Goal: Find specific page/section: Find specific page/section

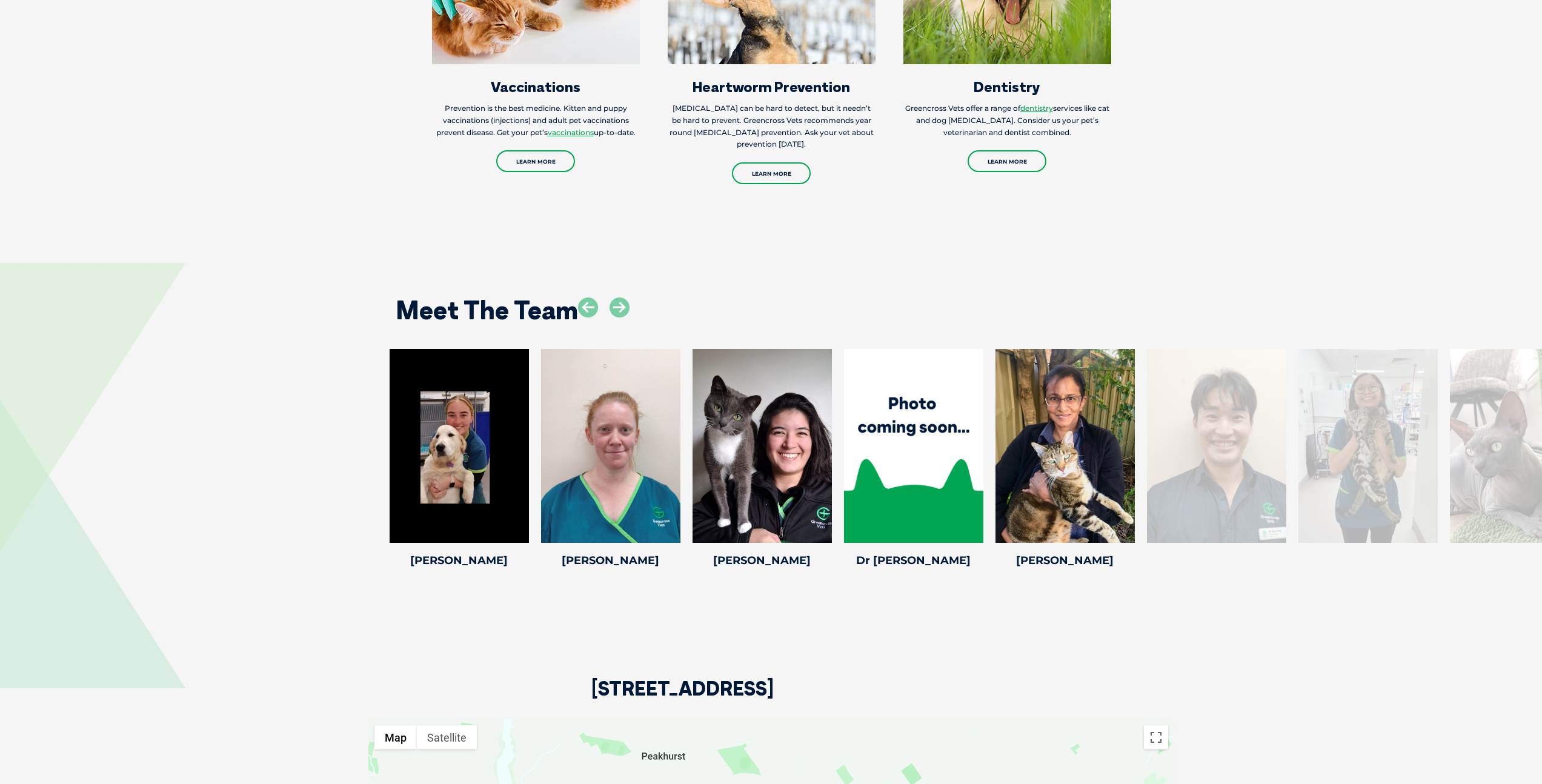
scroll to position [2132, 0]
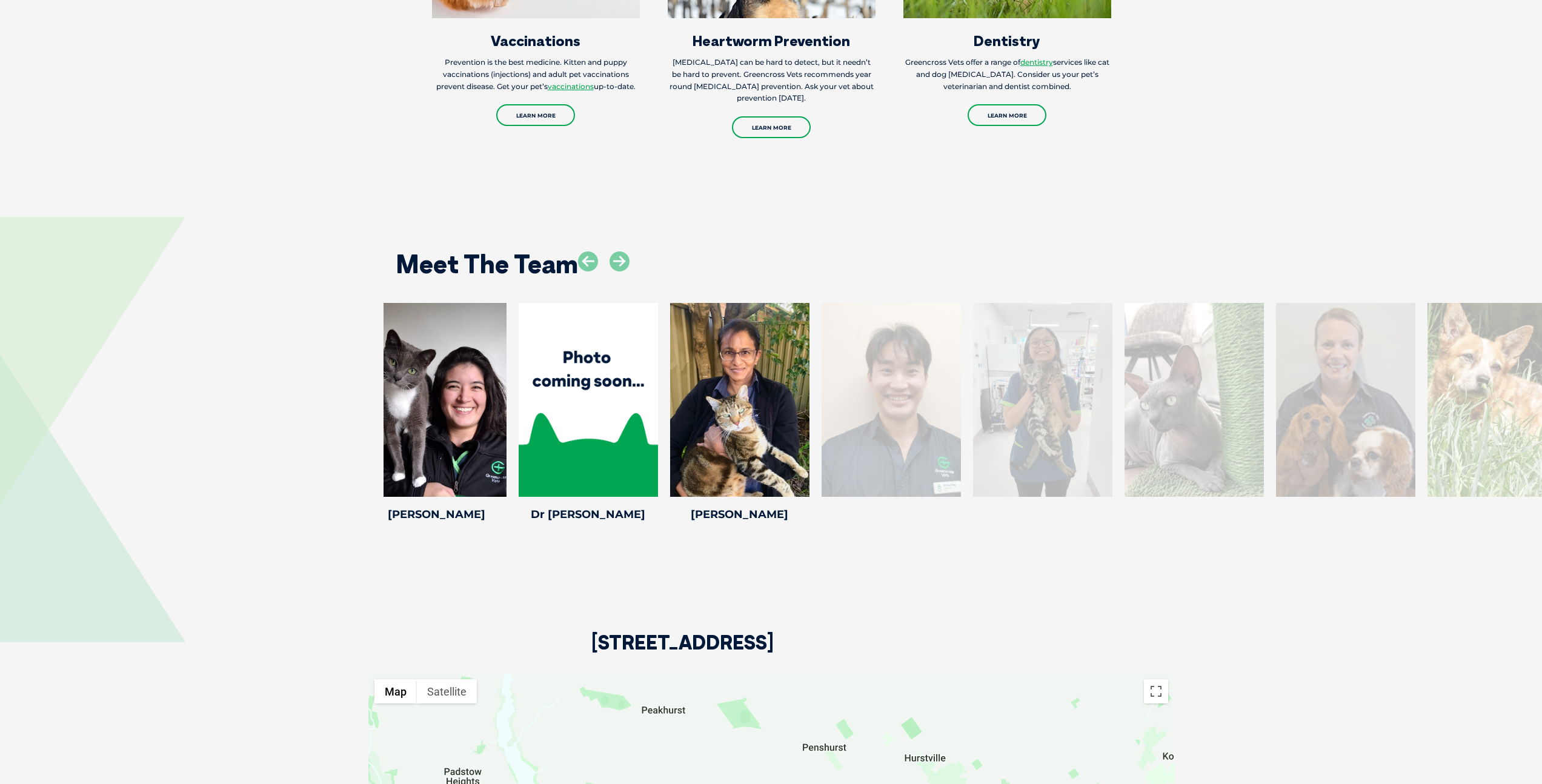
drag, startPoint x: 1359, startPoint y: 392, endPoint x: 713, endPoint y: 411, distance: 646.3
click at [973, 413] on div at bounding box center [1042, 399] width 139 height 194
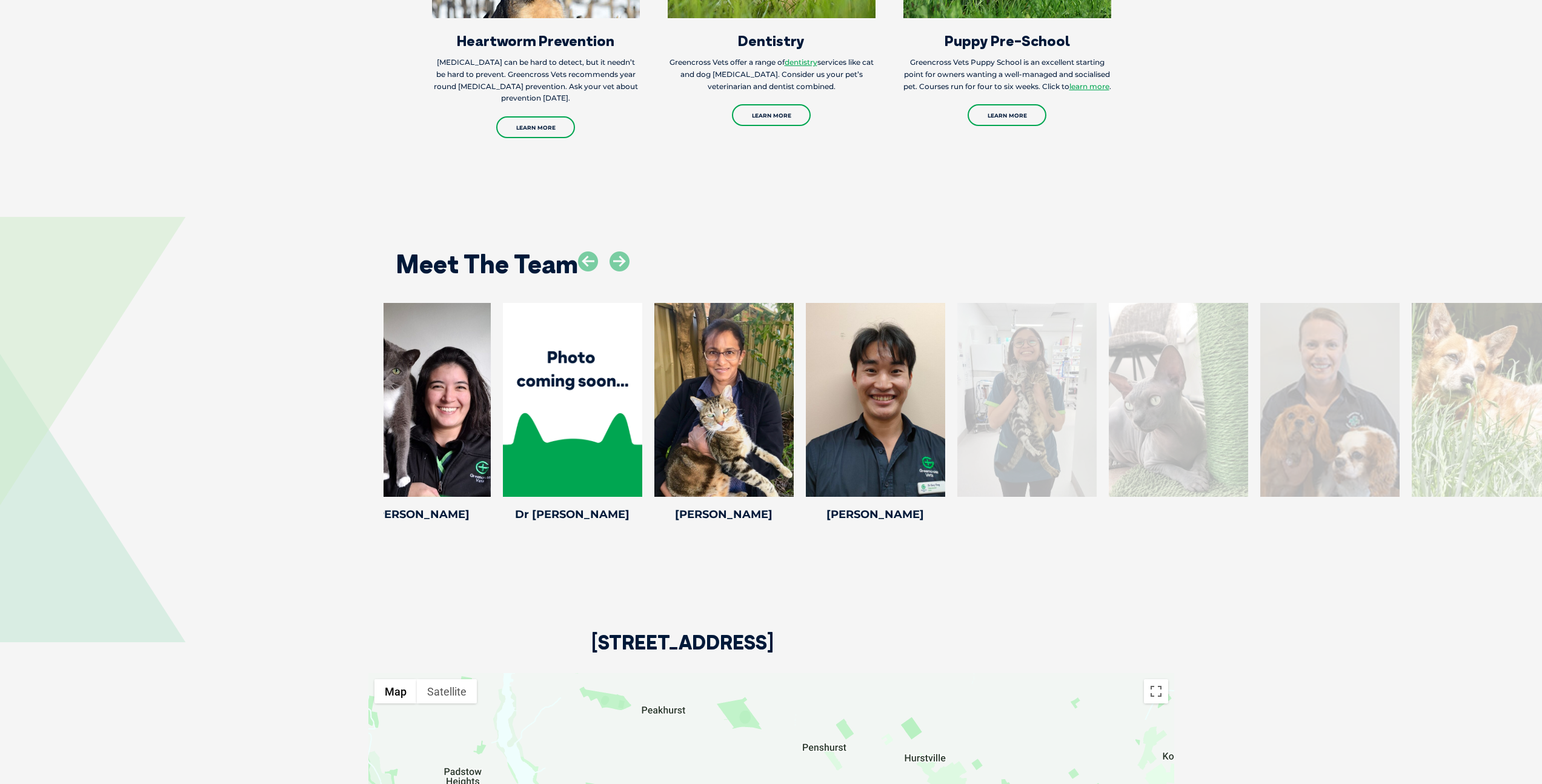
drag, startPoint x: 1237, startPoint y: 419, endPoint x: 972, endPoint y: 432, distance: 265.3
click at [1108, 432] on div at bounding box center [1178, 399] width 139 height 194
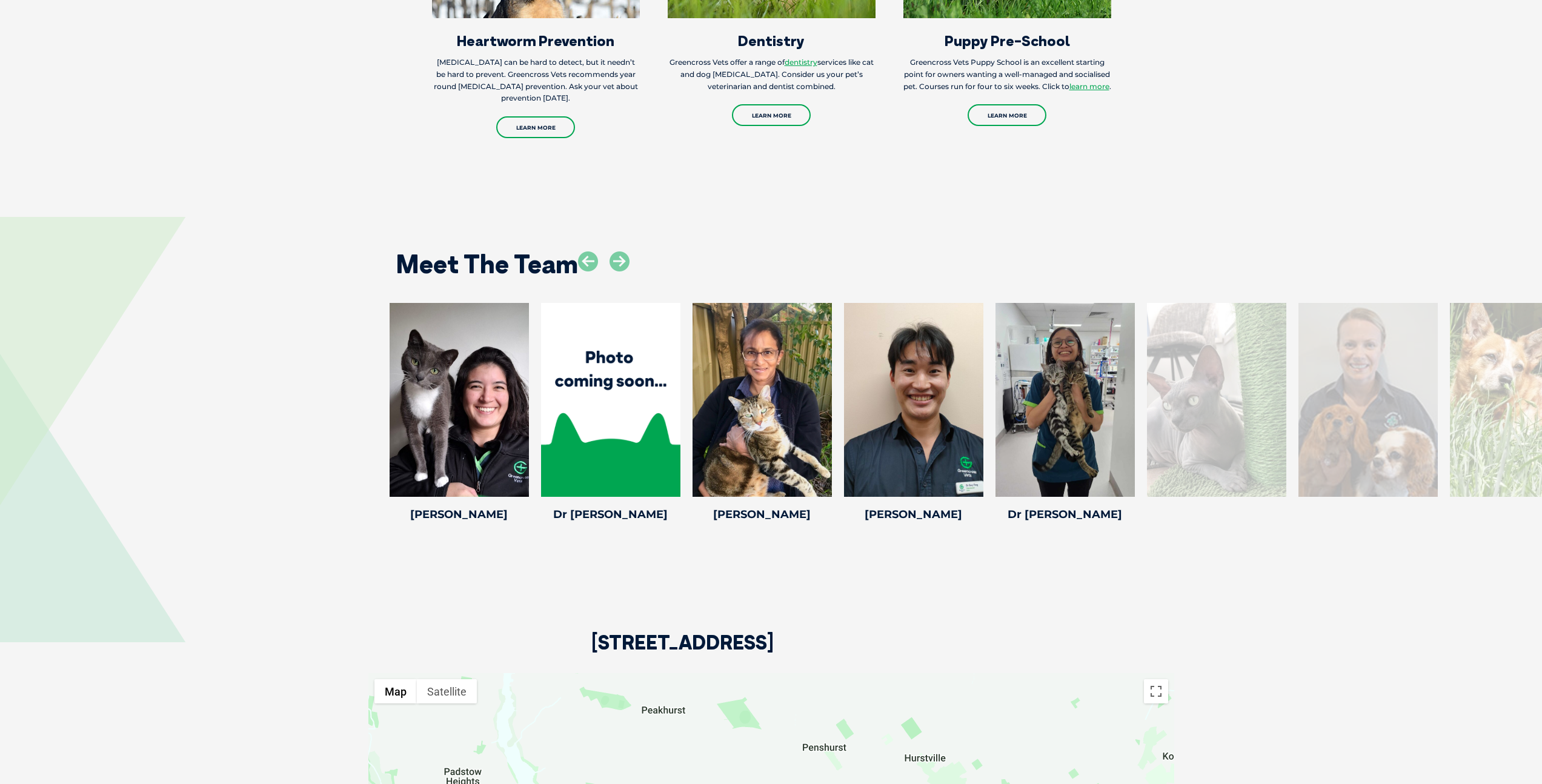
drag, startPoint x: 1463, startPoint y: 396, endPoint x: 1084, endPoint y: 400, distance: 379.0
click at [1449, 396] on div at bounding box center [1519, 399] width 139 height 194
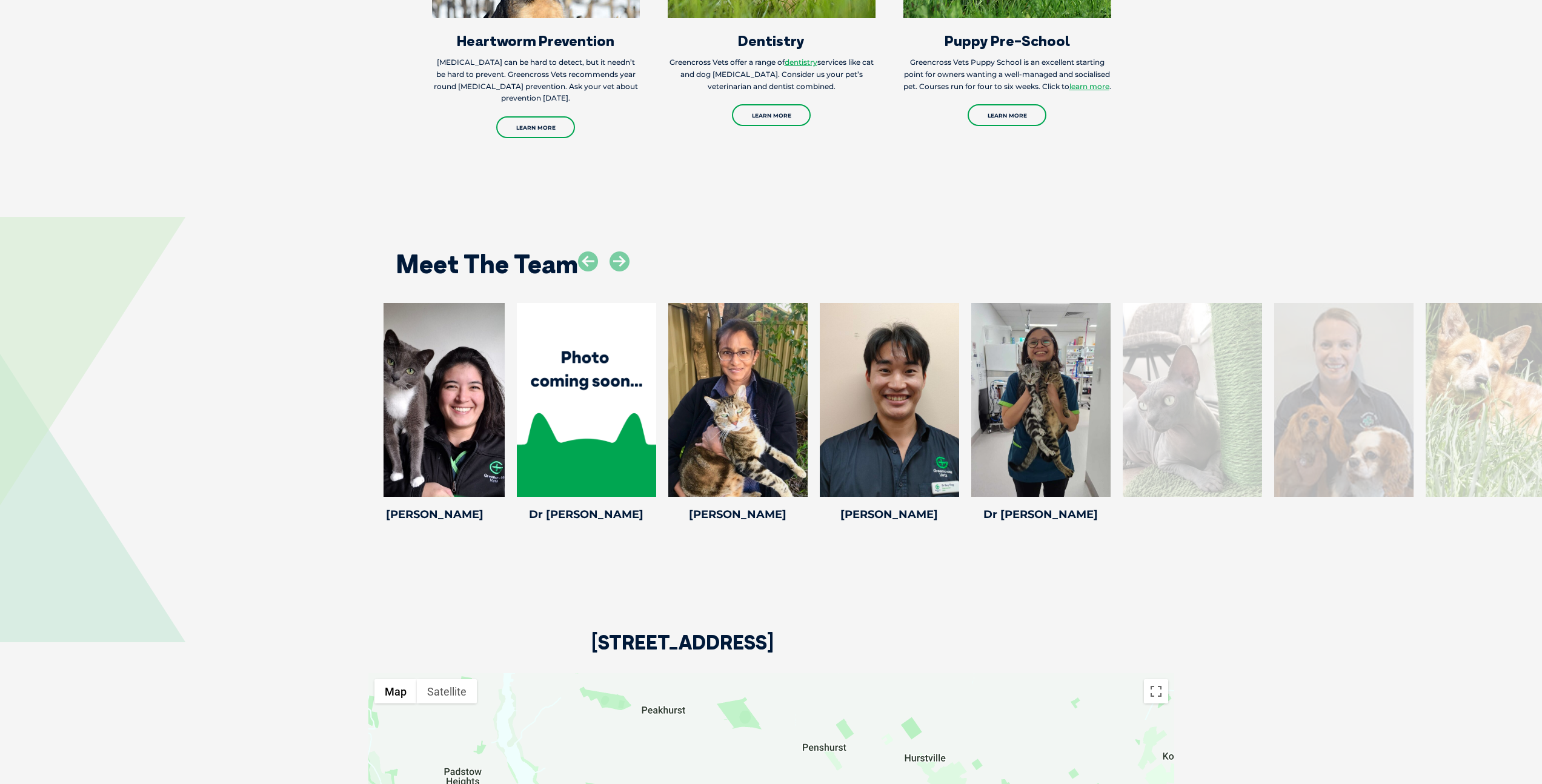
drag, startPoint x: 1307, startPoint y: 402, endPoint x: 850, endPoint y: 401, distance: 457.0
click at [1274, 401] on div at bounding box center [1343, 399] width 139 height 194
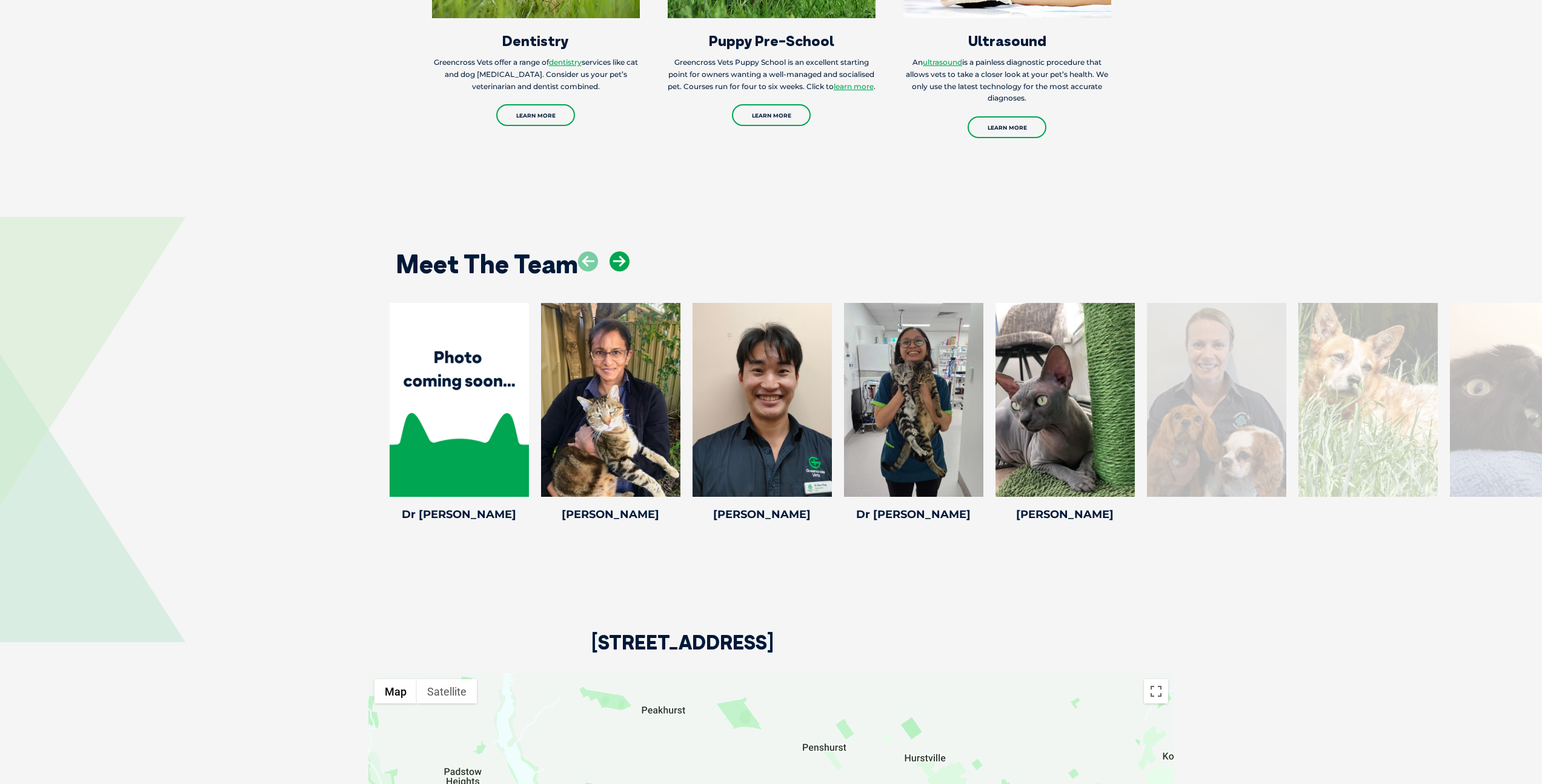
click at [614, 251] on icon at bounding box center [619, 262] width 20 height 20
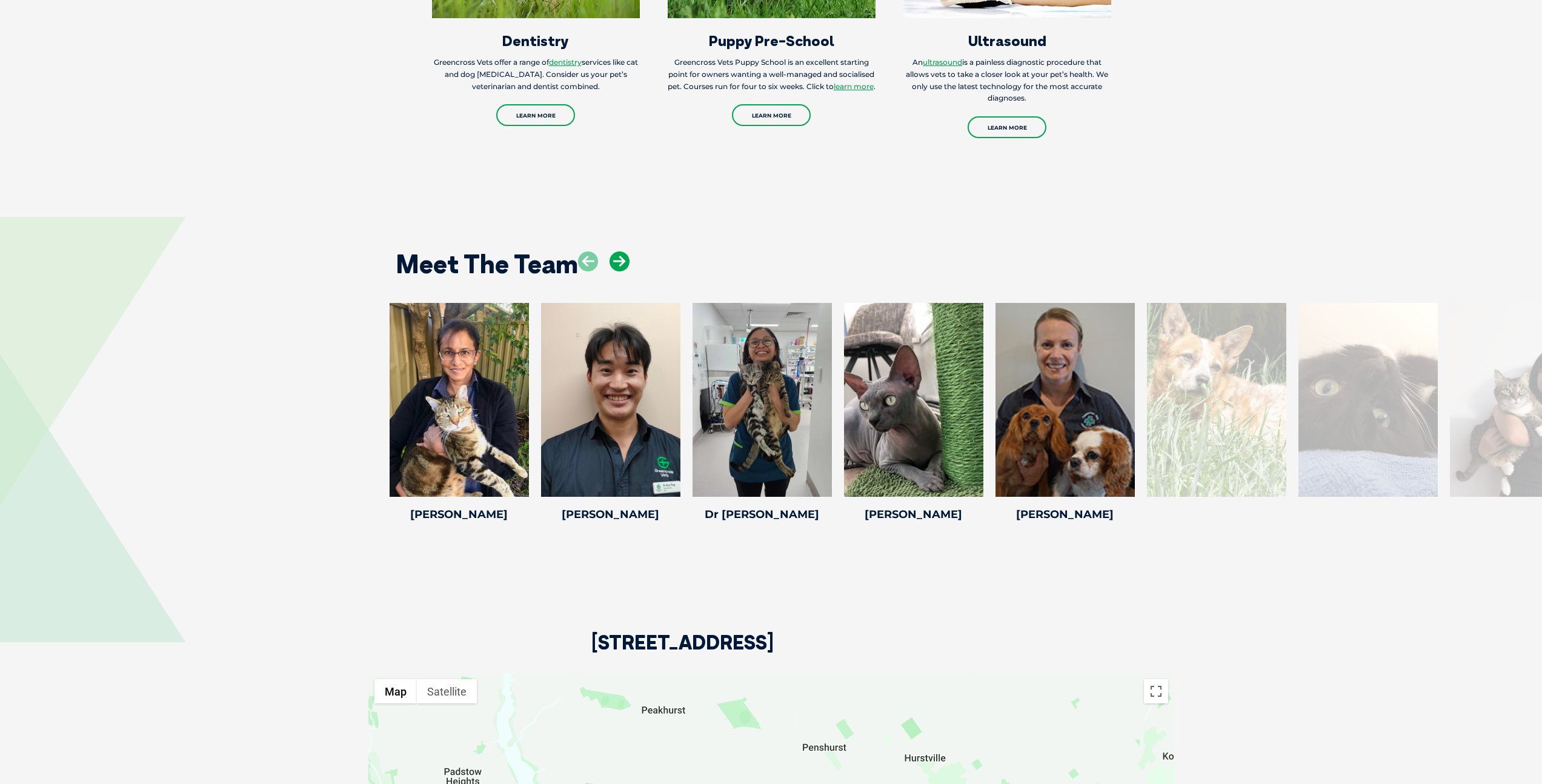
click at [614, 251] on icon at bounding box center [619, 262] width 20 height 20
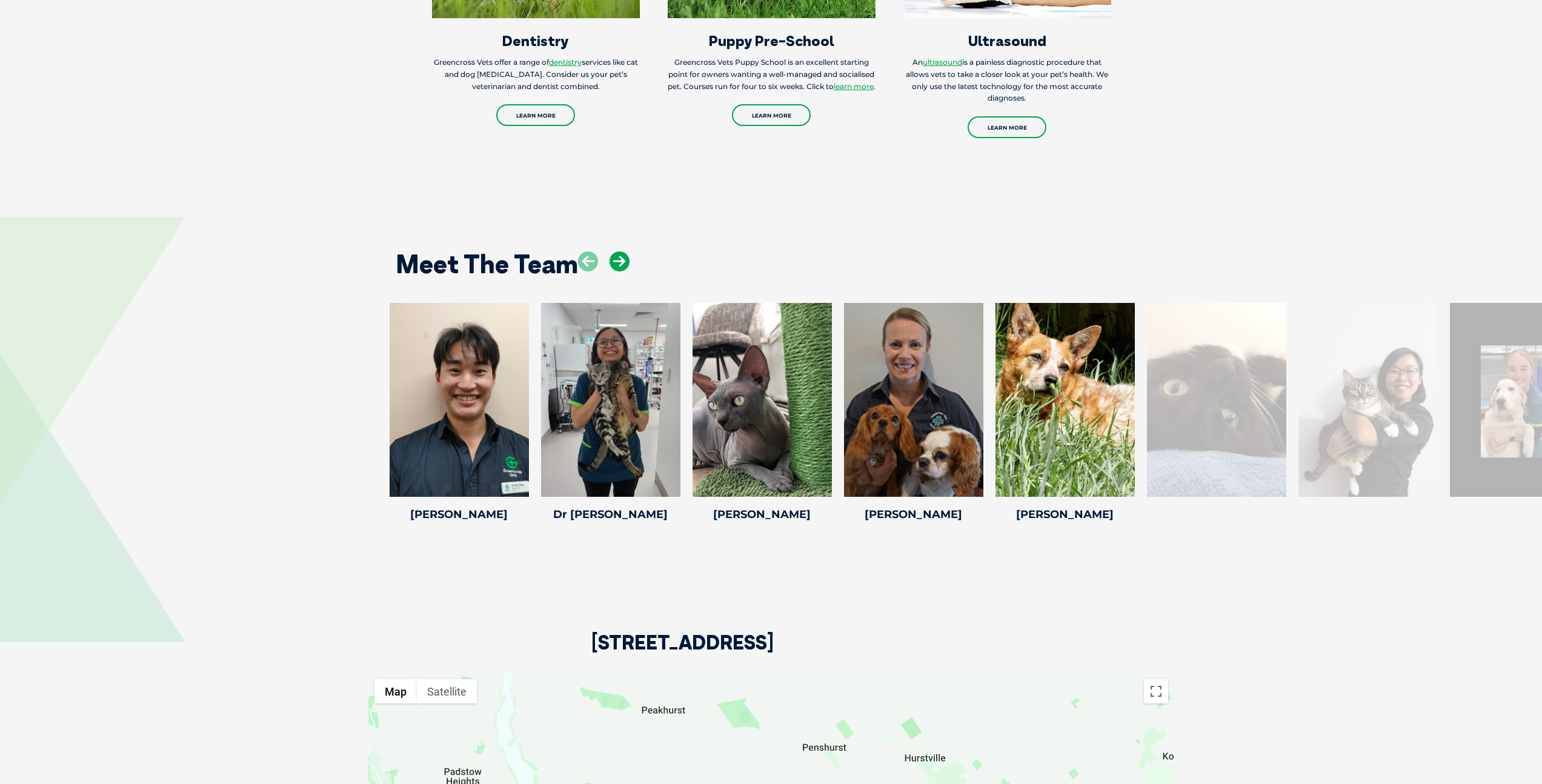
click at [614, 251] on icon at bounding box center [619, 262] width 20 height 20
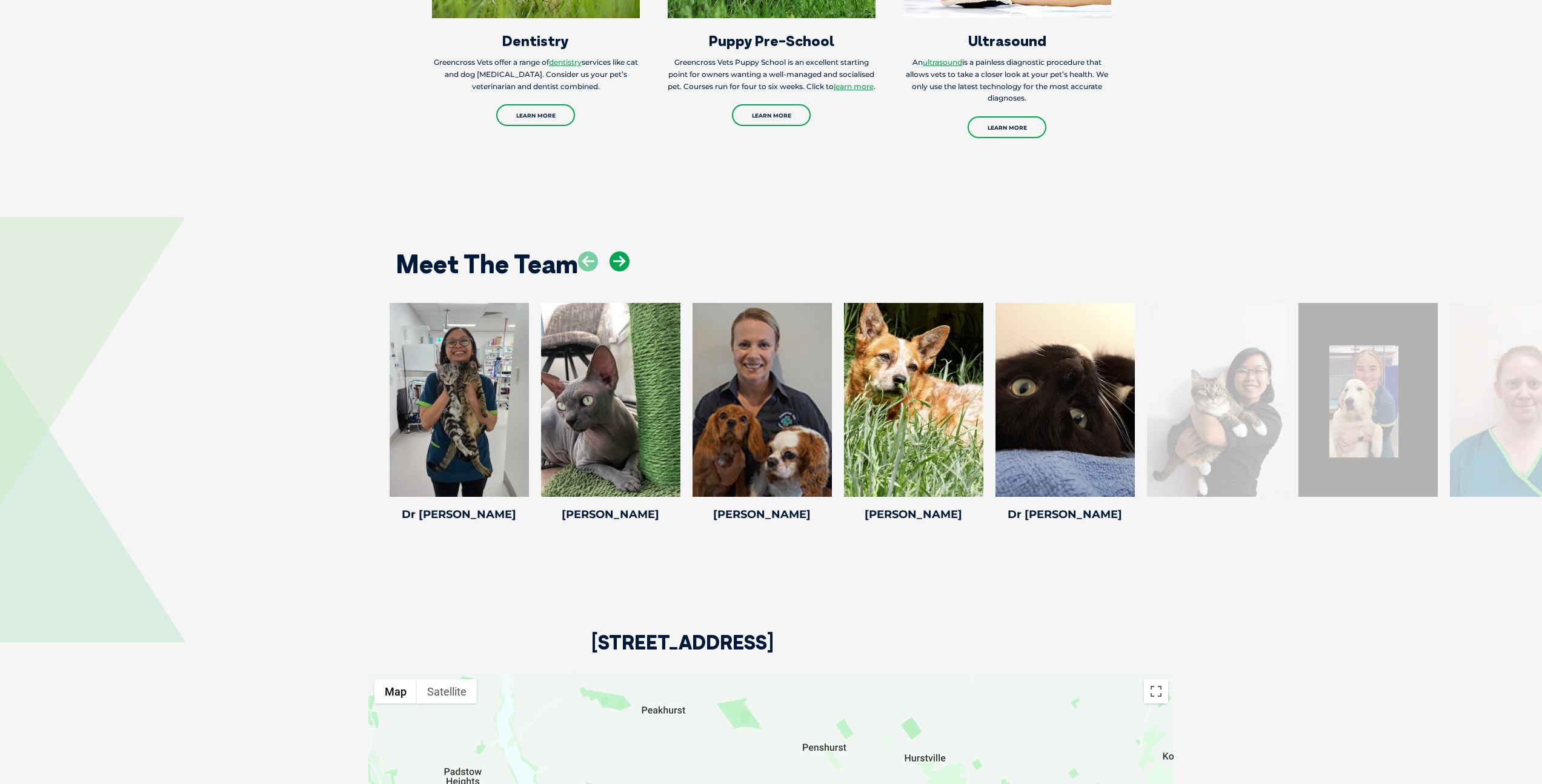
click at [614, 251] on icon at bounding box center [619, 262] width 20 height 20
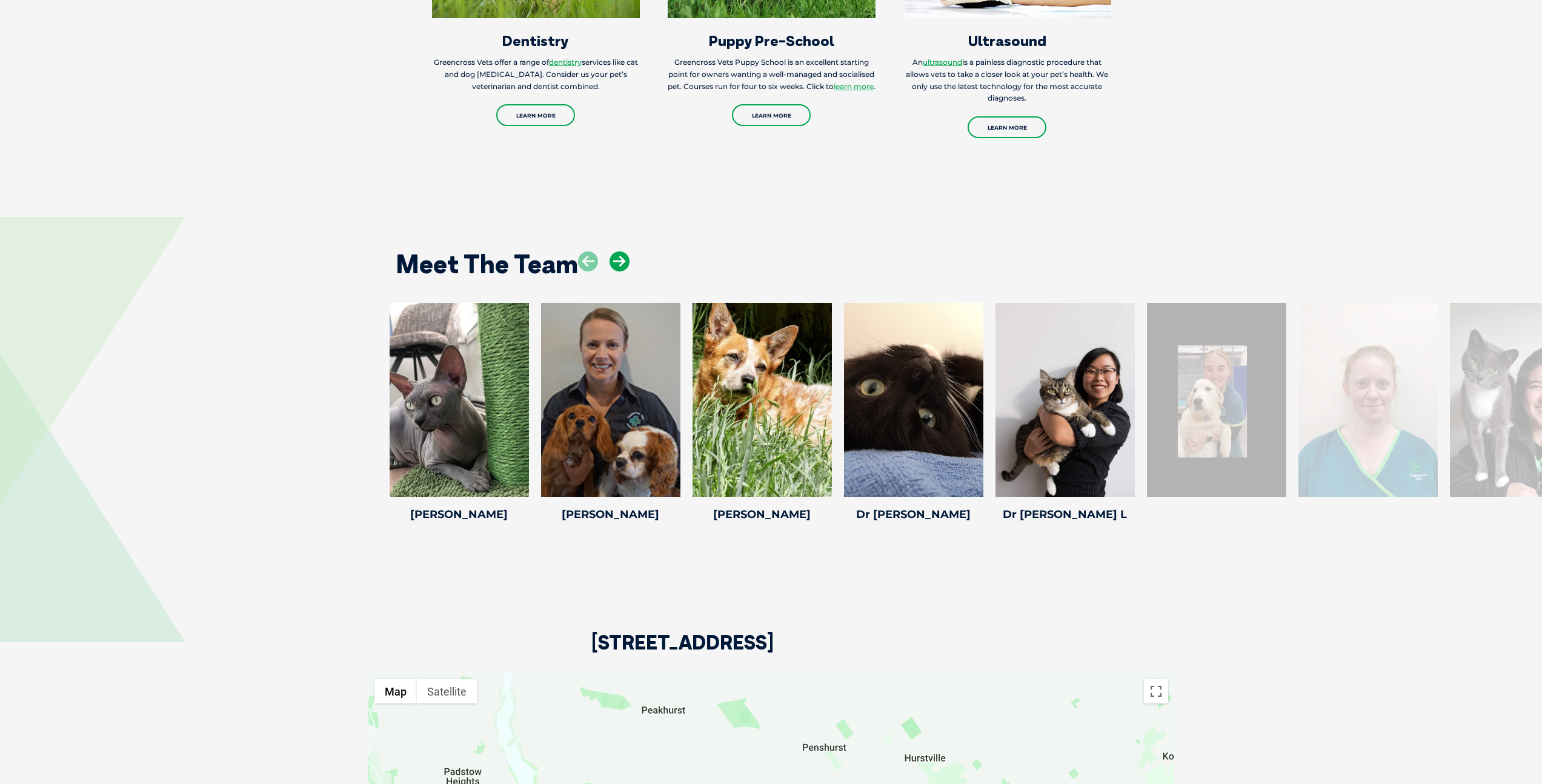
click at [617, 251] on icon at bounding box center [619, 262] width 20 height 20
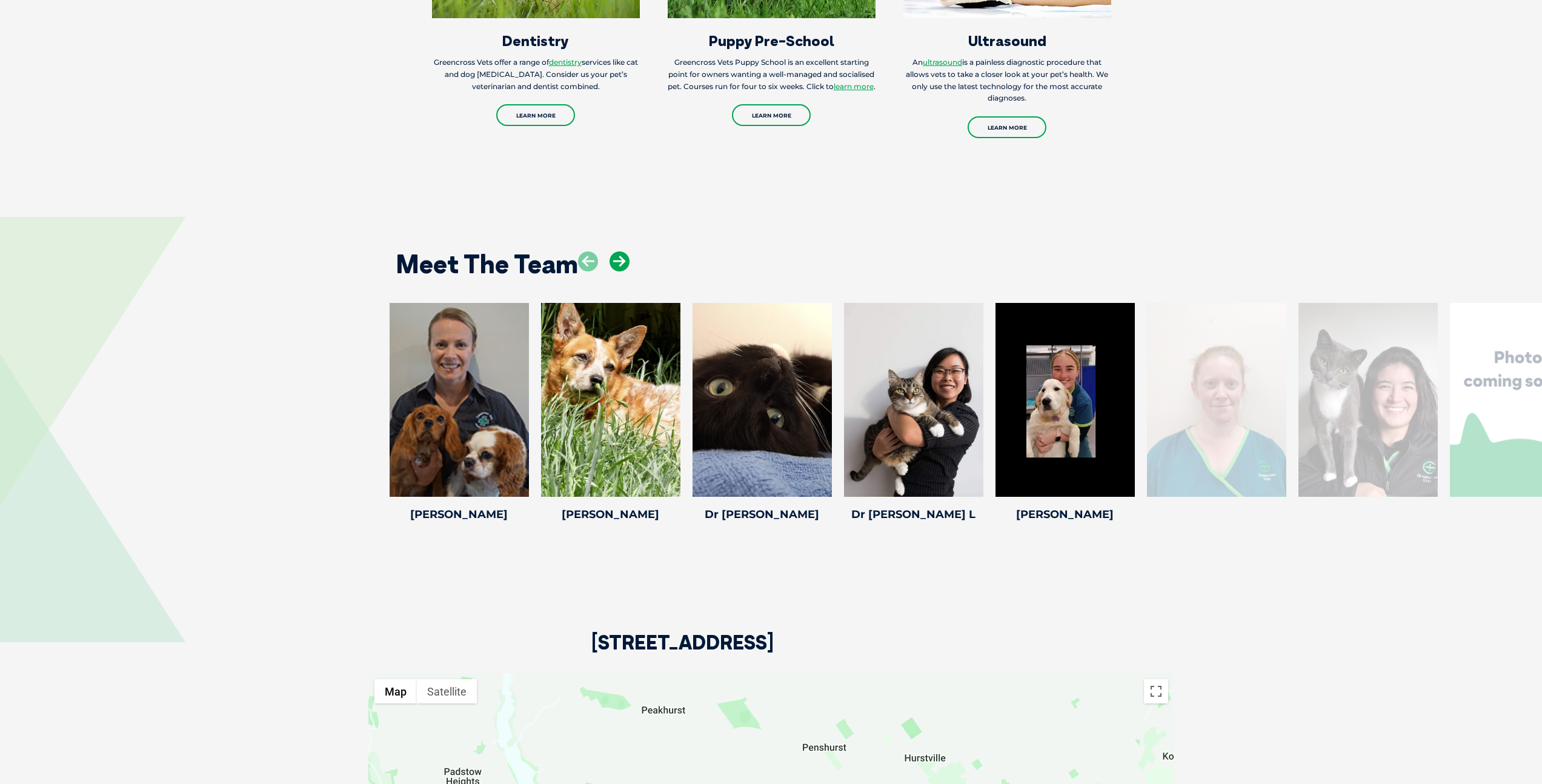
click at [617, 251] on icon at bounding box center [619, 262] width 20 height 20
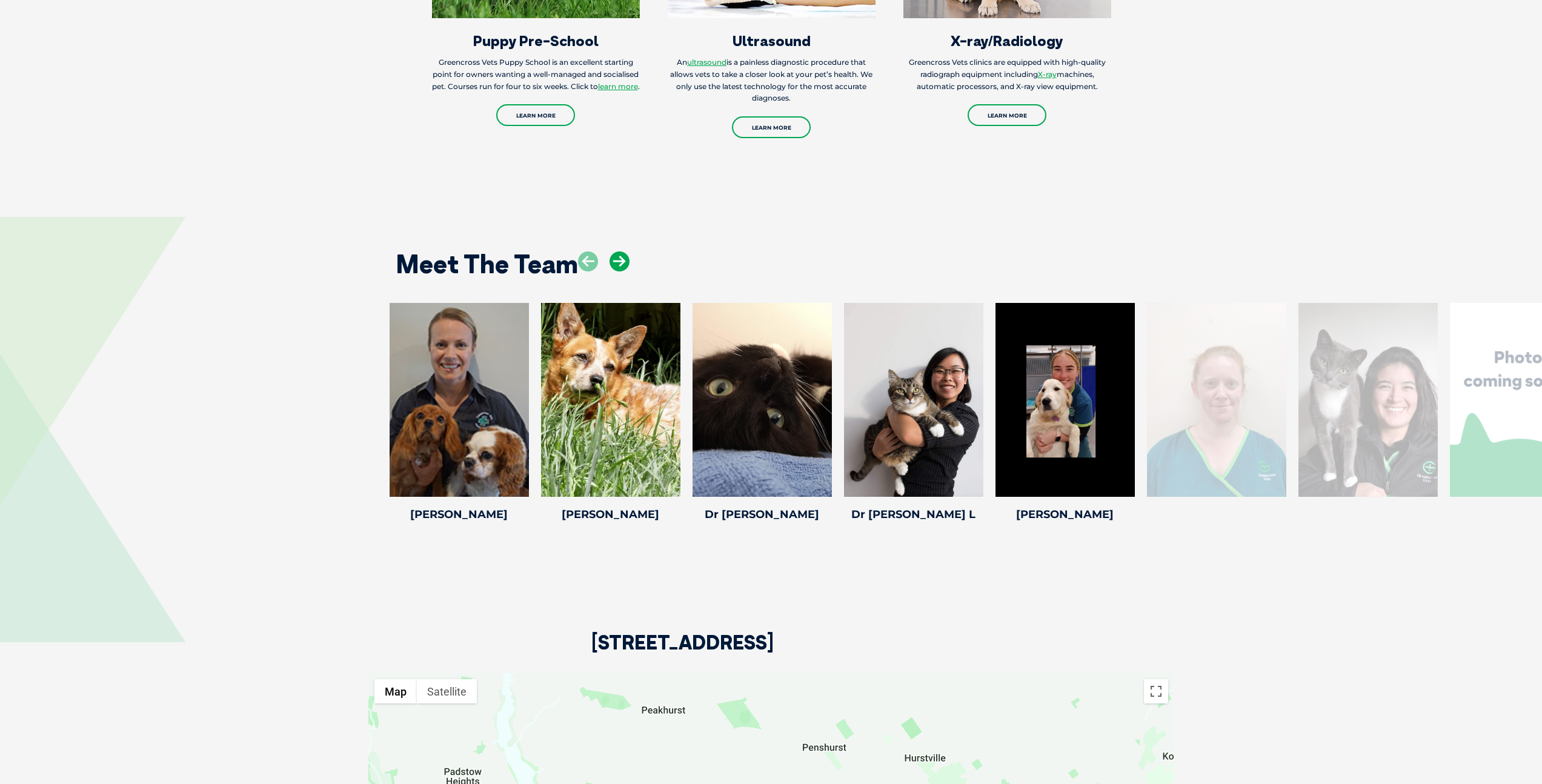
click at [617, 251] on icon at bounding box center [619, 262] width 20 height 20
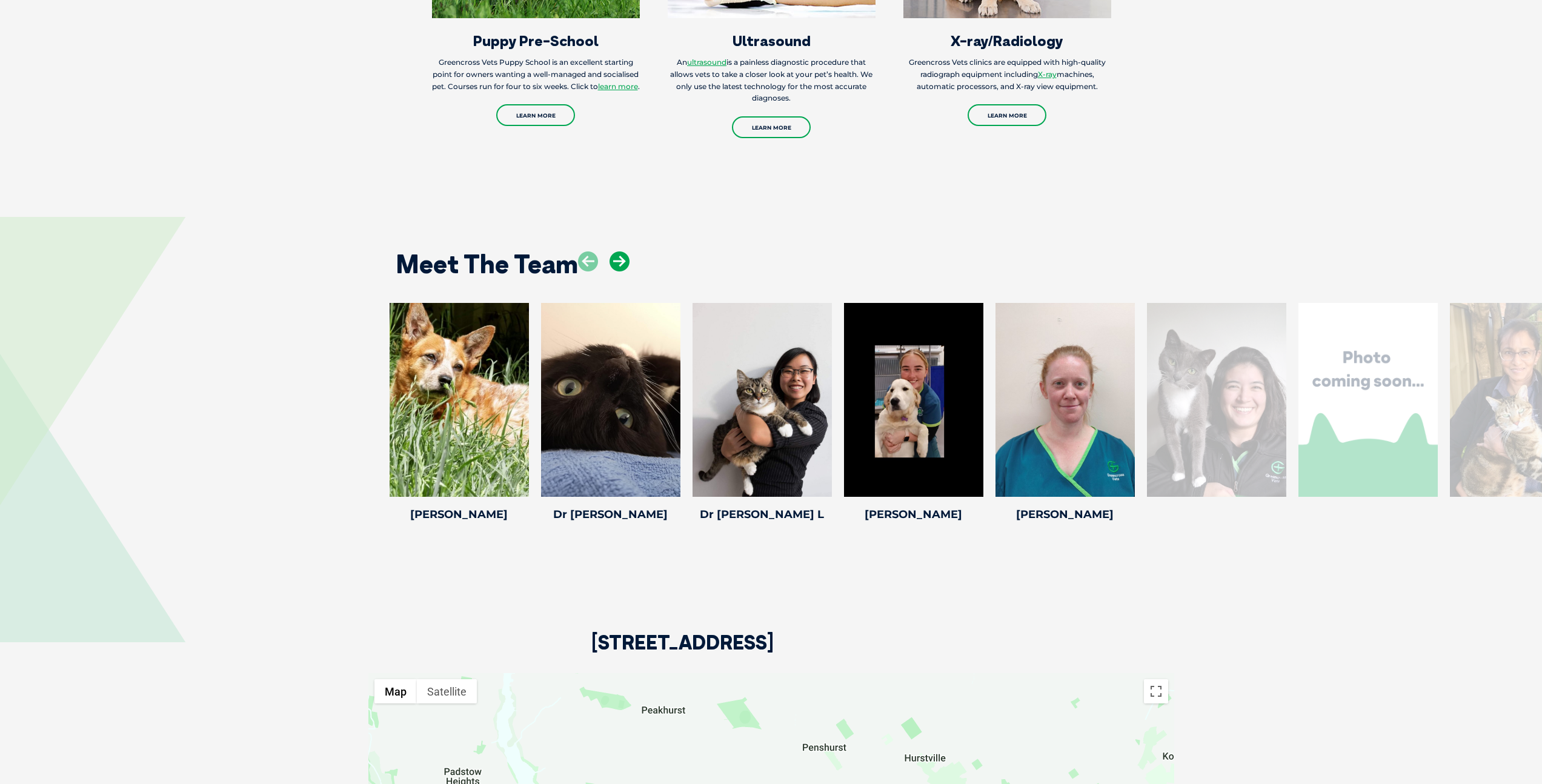
click at [617, 251] on icon at bounding box center [619, 262] width 20 height 20
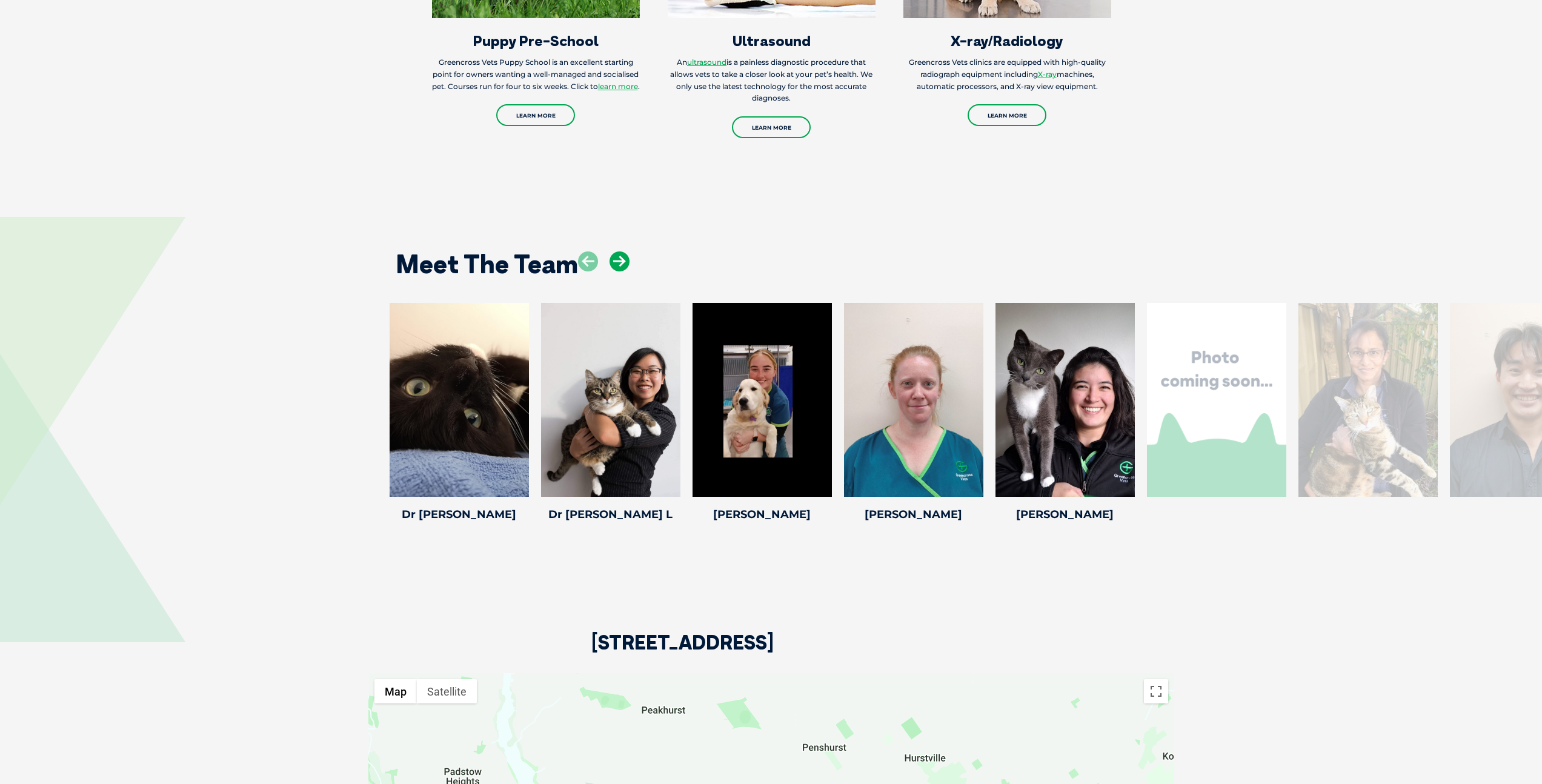
click at [617, 251] on icon at bounding box center [619, 262] width 20 height 20
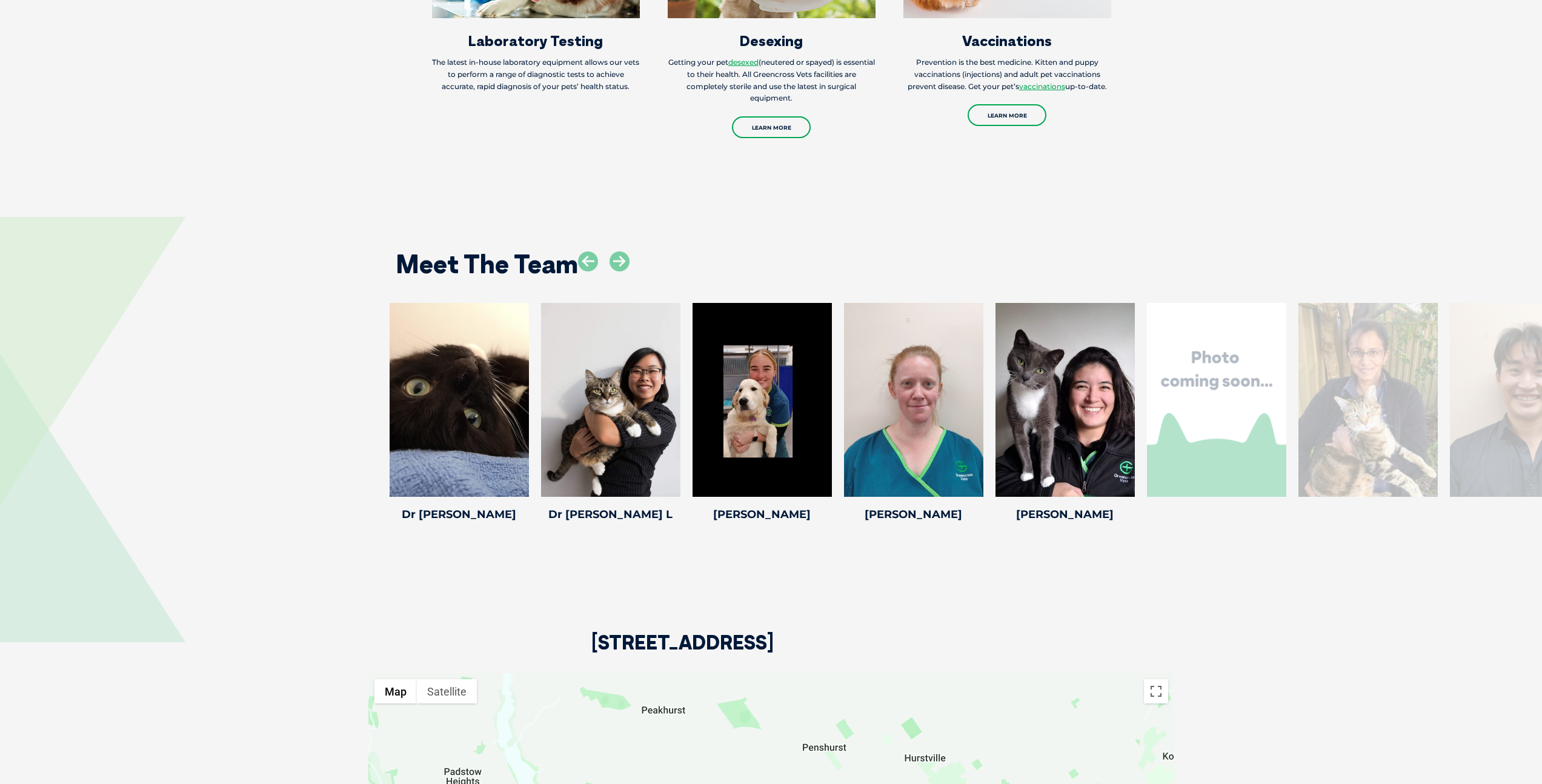
click at [623, 251] on div at bounding box center [604, 271] width 51 height 40
click at [622, 251] on icon at bounding box center [619, 262] width 20 height 20
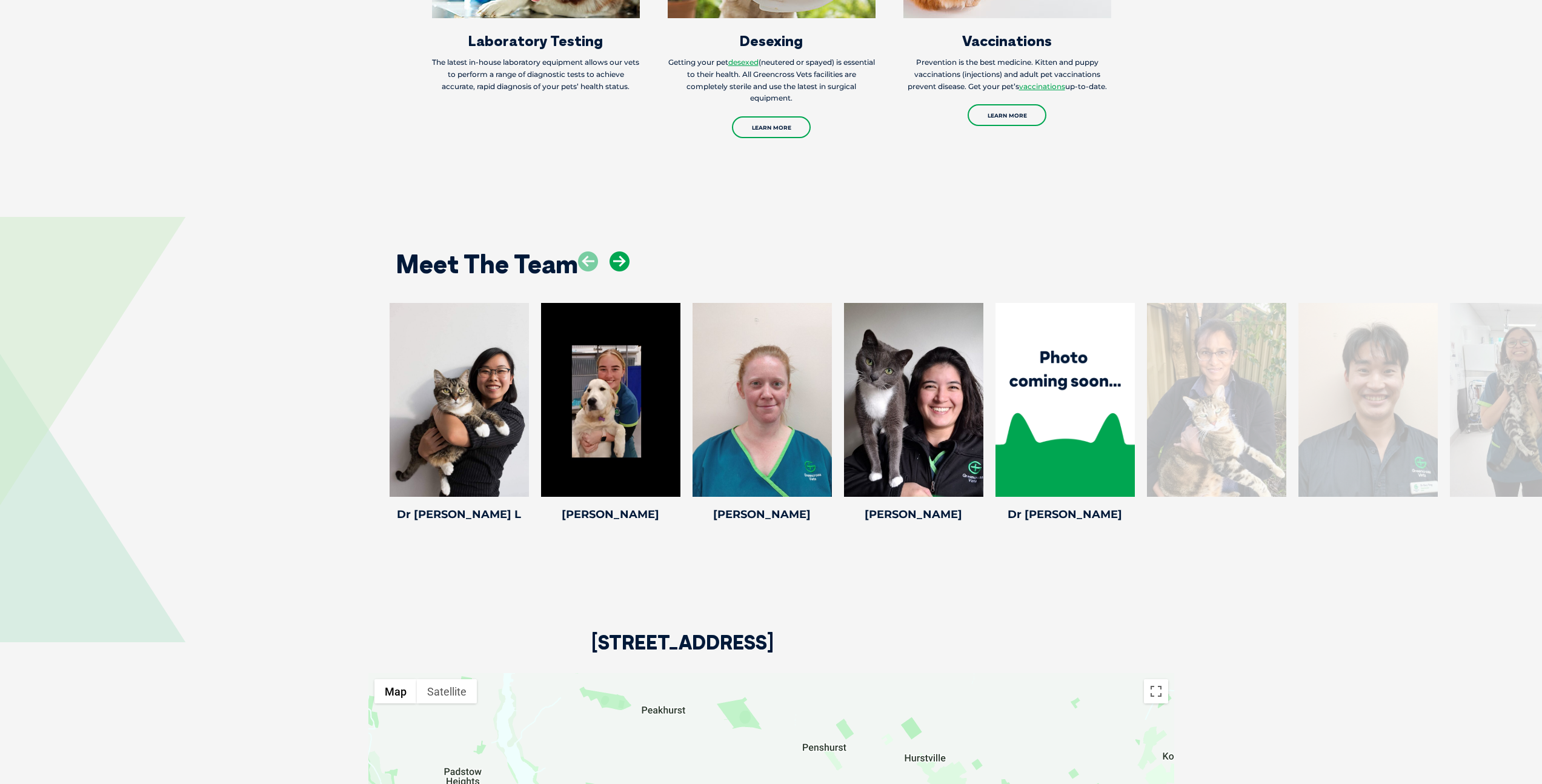
click at [622, 251] on icon at bounding box center [619, 262] width 20 height 20
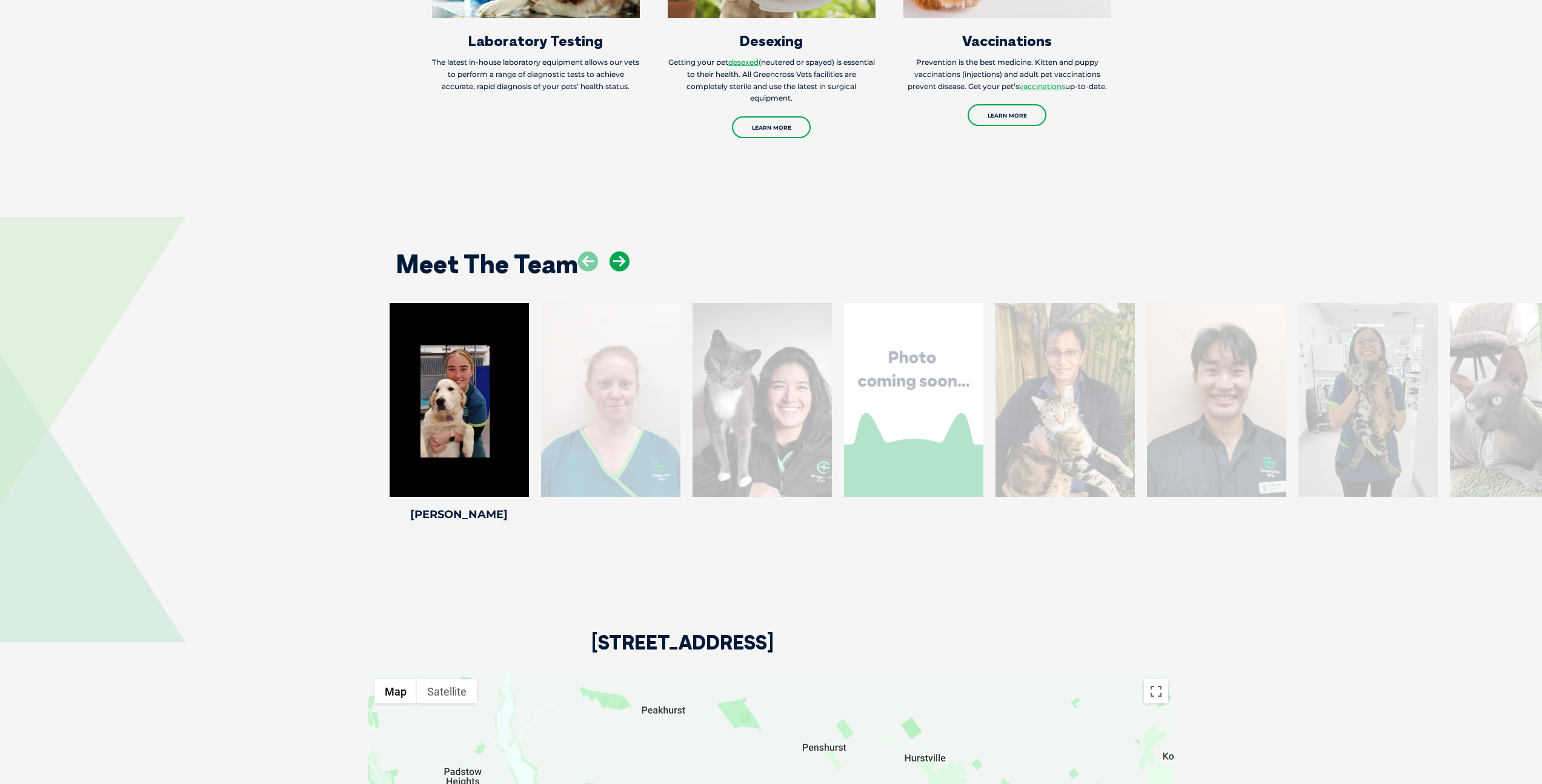
click at [622, 251] on icon at bounding box center [619, 262] width 20 height 20
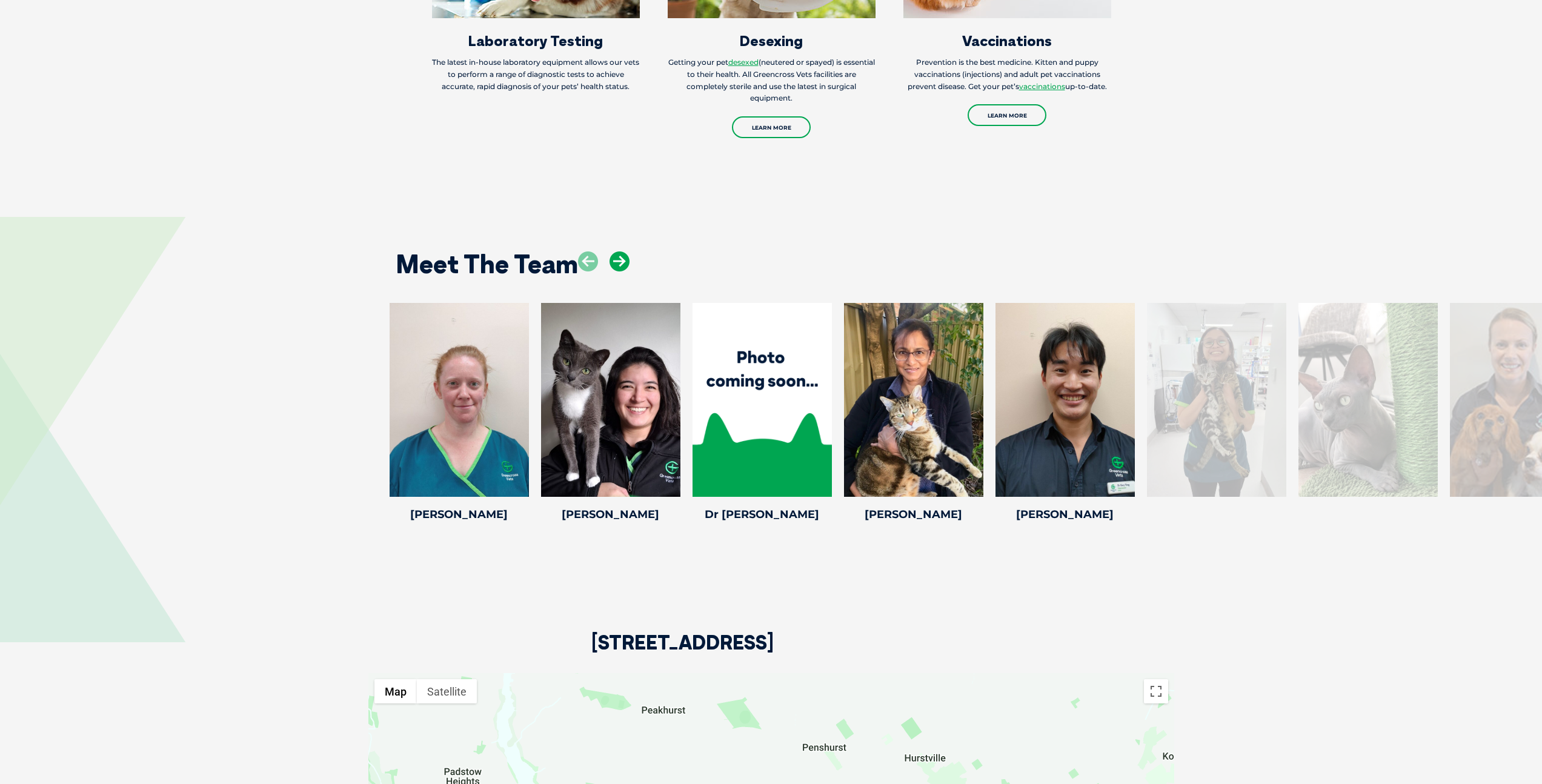
click at [622, 251] on icon at bounding box center [619, 262] width 20 height 20
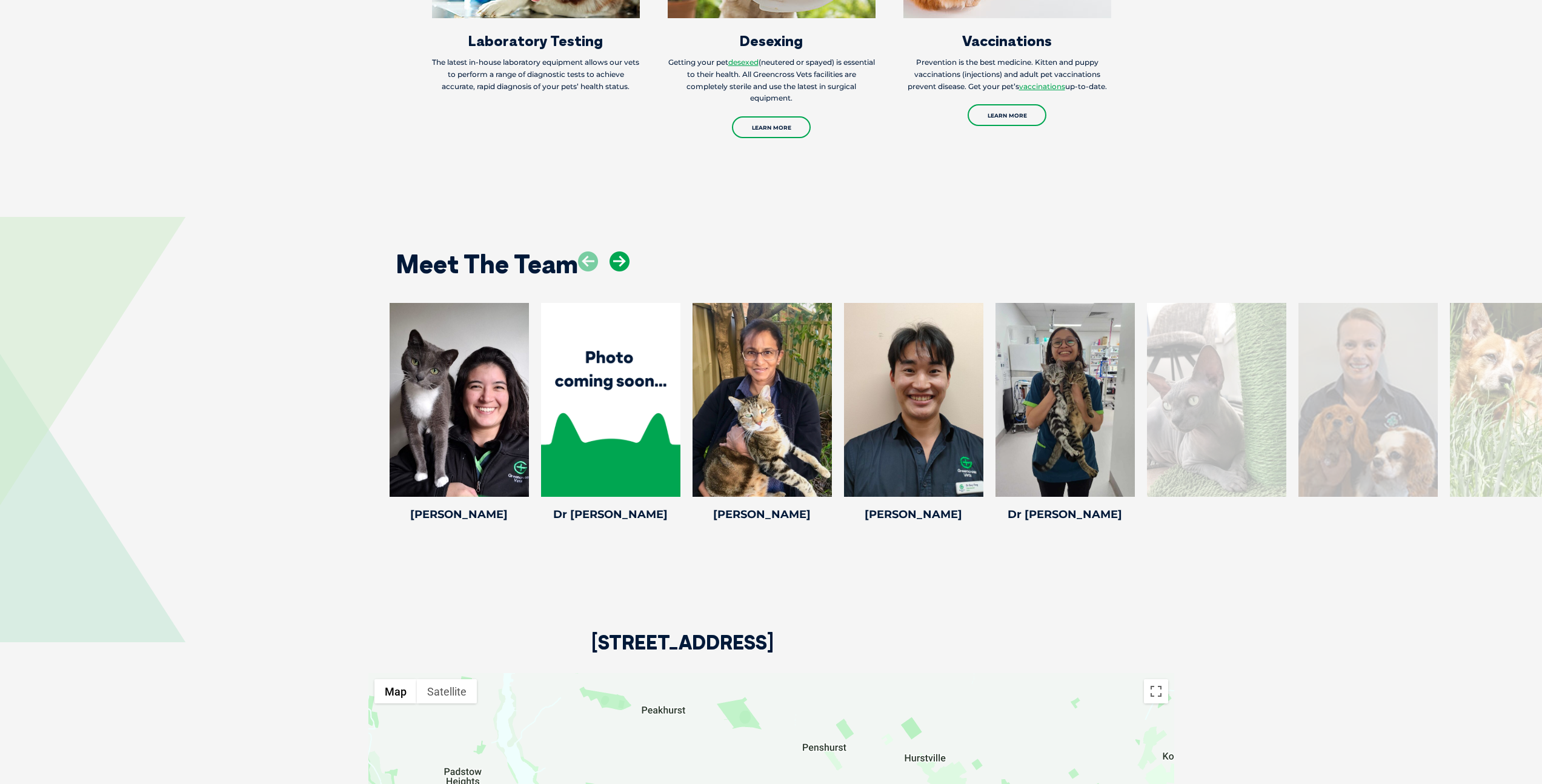
click at [622, 251] on icon at bounding box center [619, 262] width 20 height 20
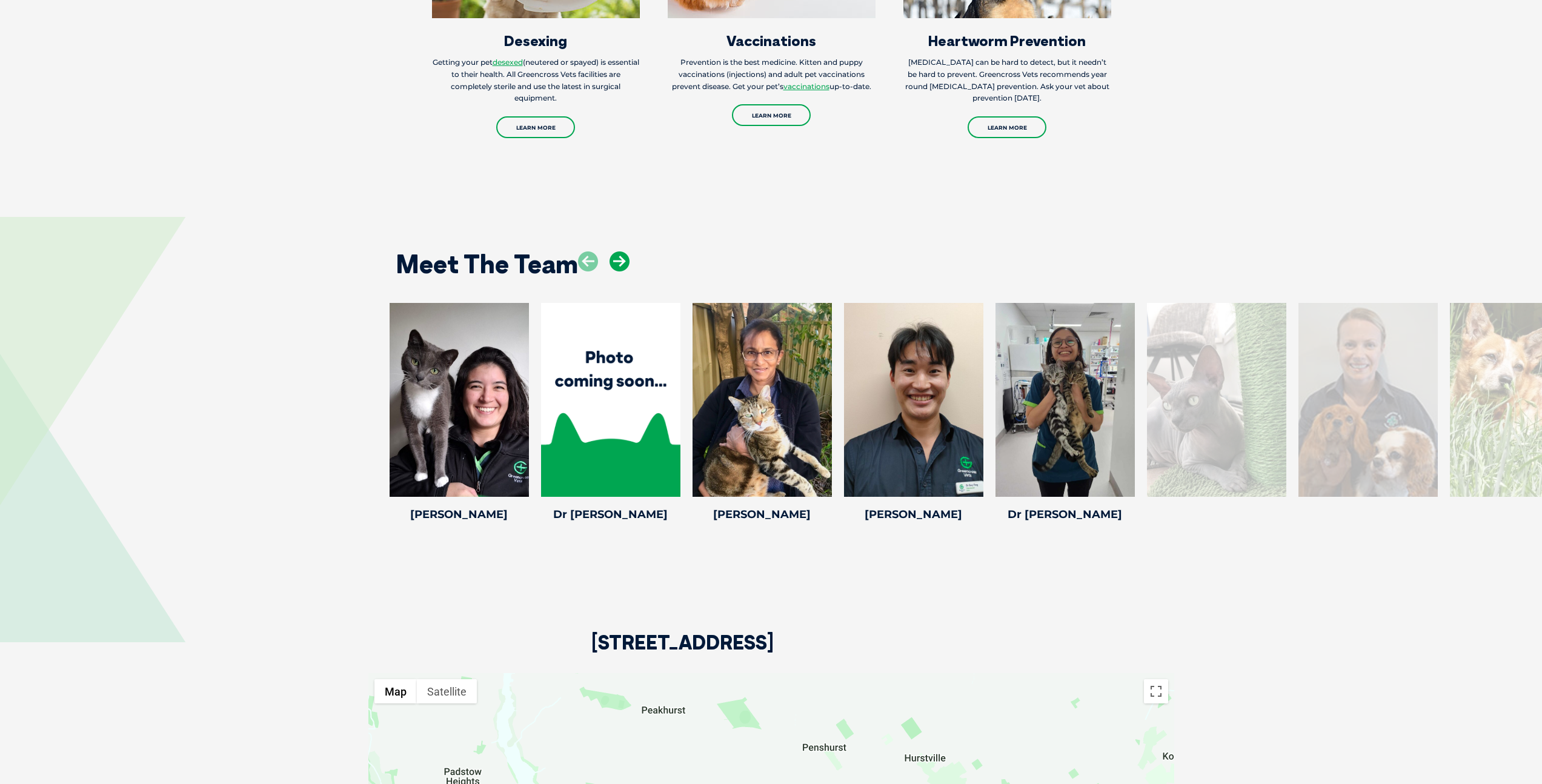
click at [622, 251] on icon at bounding box center [619, 262] width 20 height 20
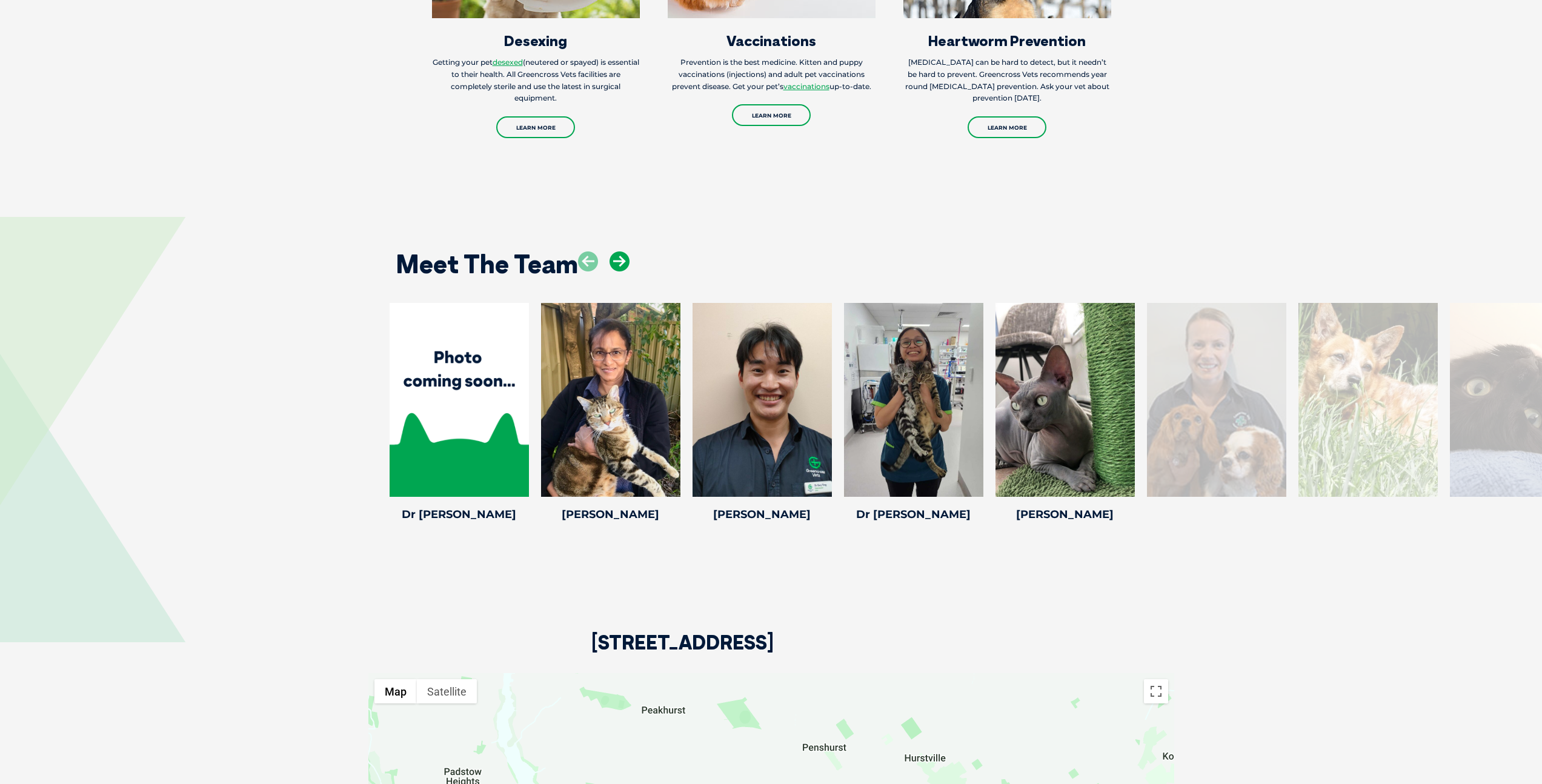
click at [622, 251] on icon at bounding box center [619, 262] width 20 height 20
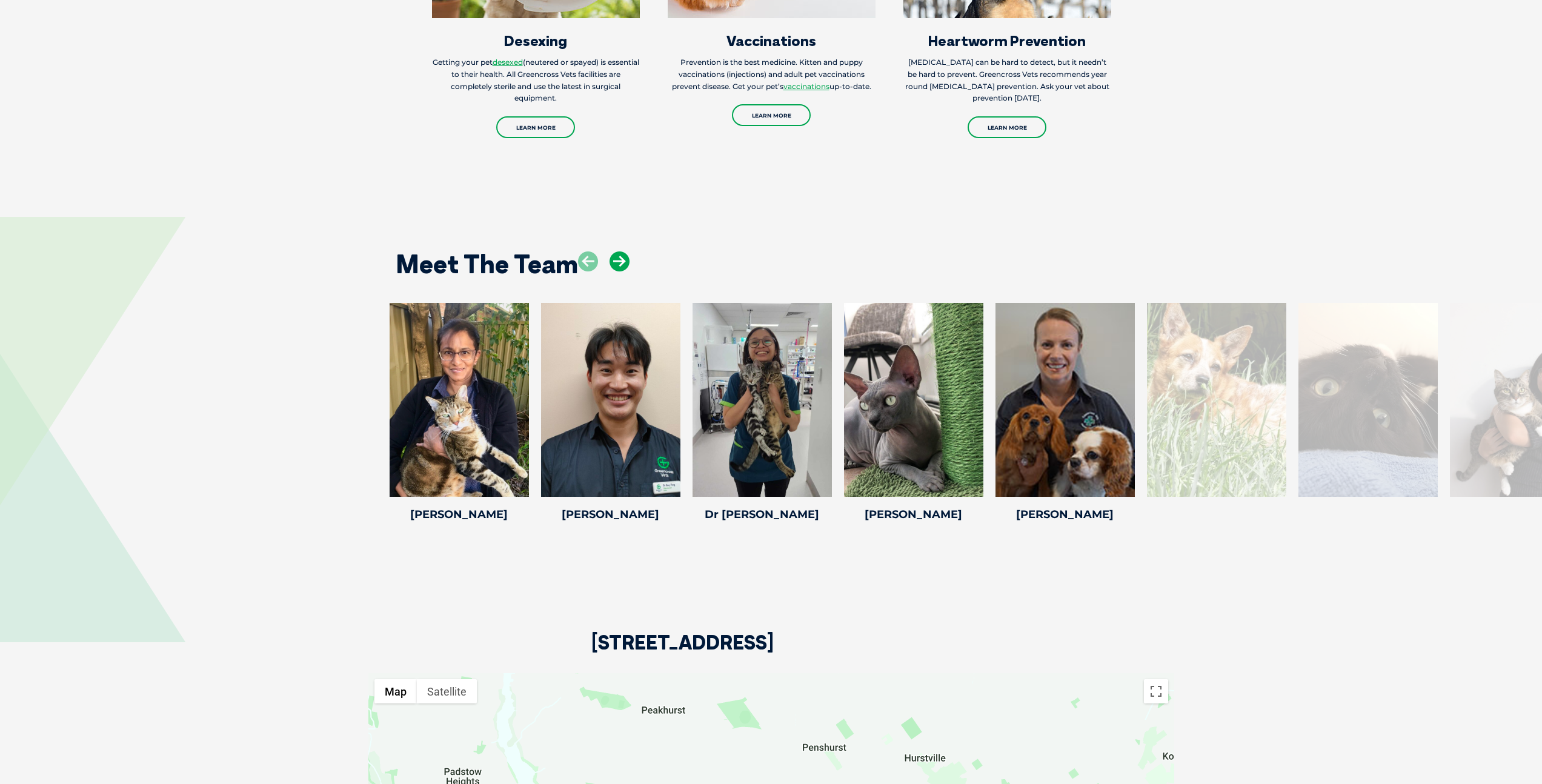
click at [622, 251] on icon at bounding box center [619, 262] width 20 height 20
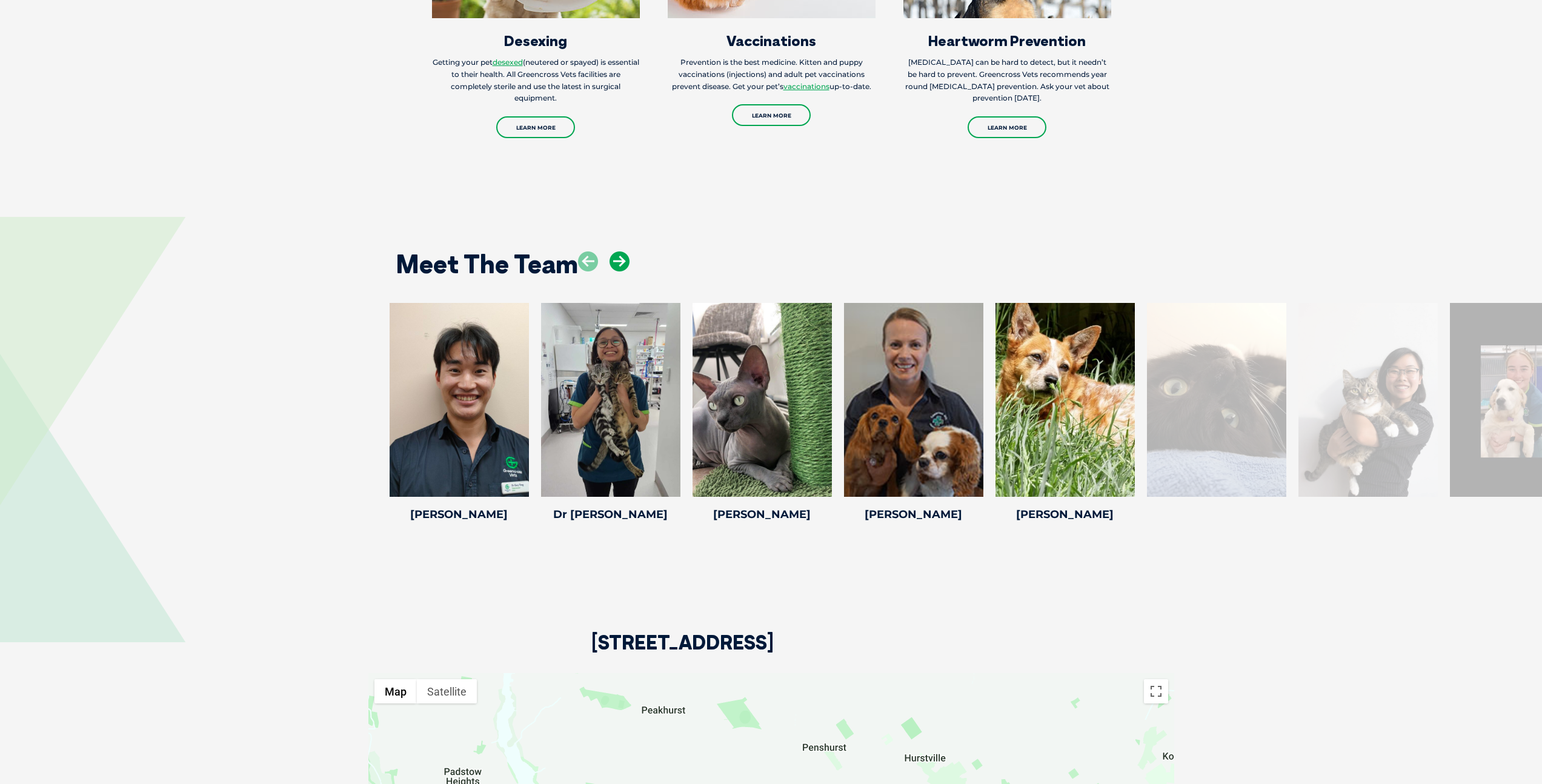
click at [622, 251] on icon at bounding box center [619, 262] width 20 height 20
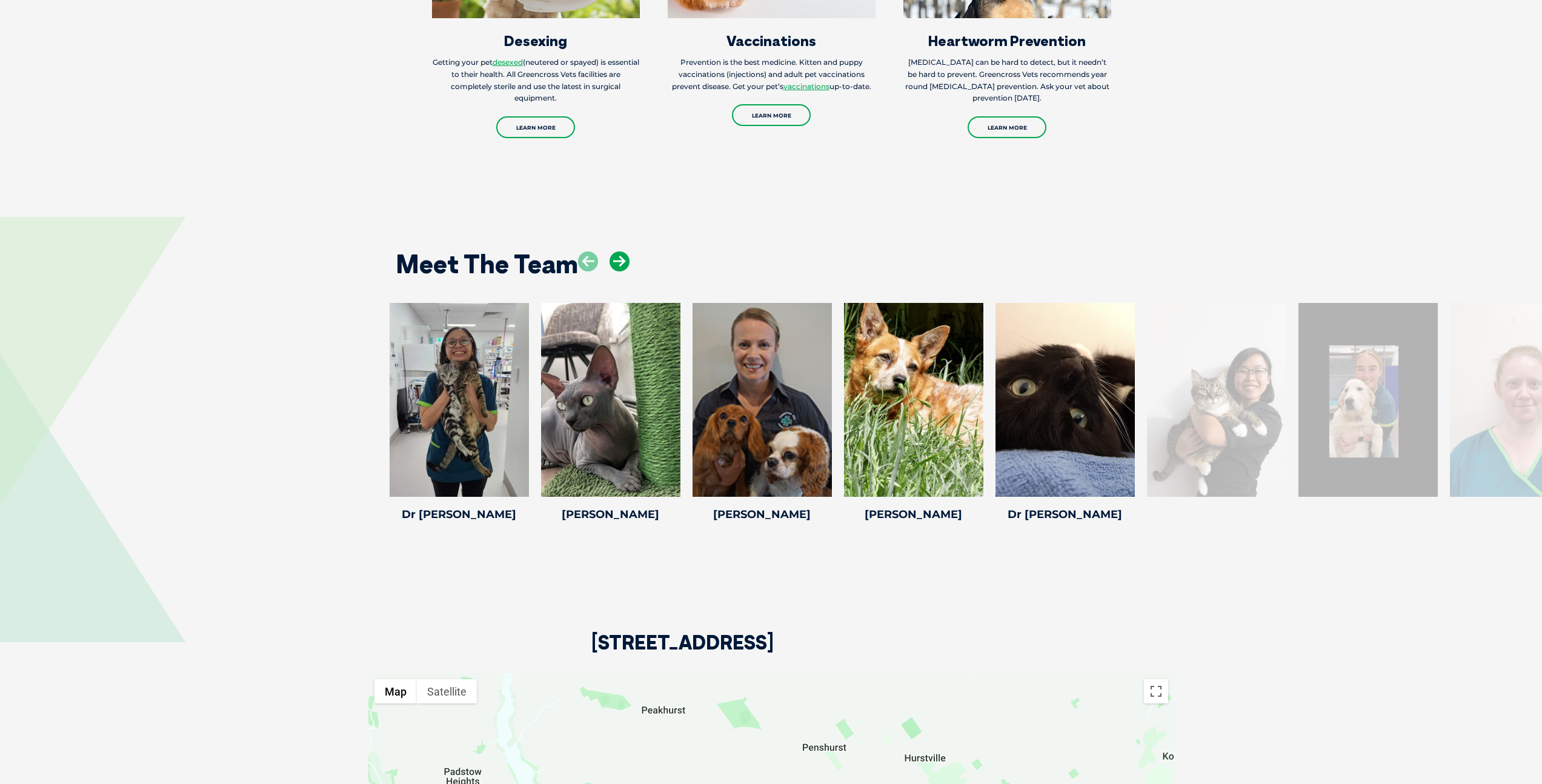
click at [622, 251] on icon at bounding box center [619, 262] width 20 height 20
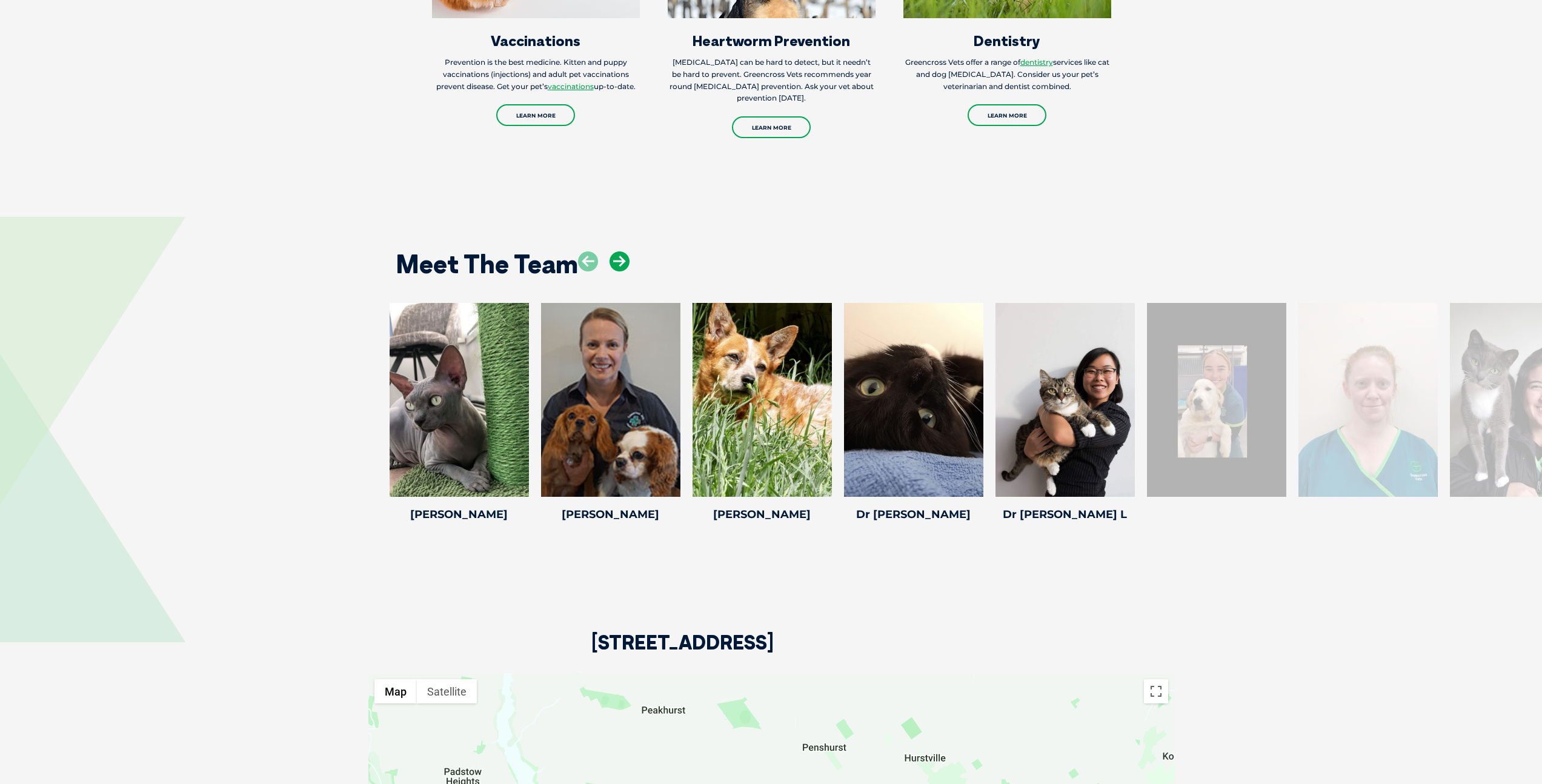
click at [622, 251] on icon at bounding box center [619, 262] width 20 height 20
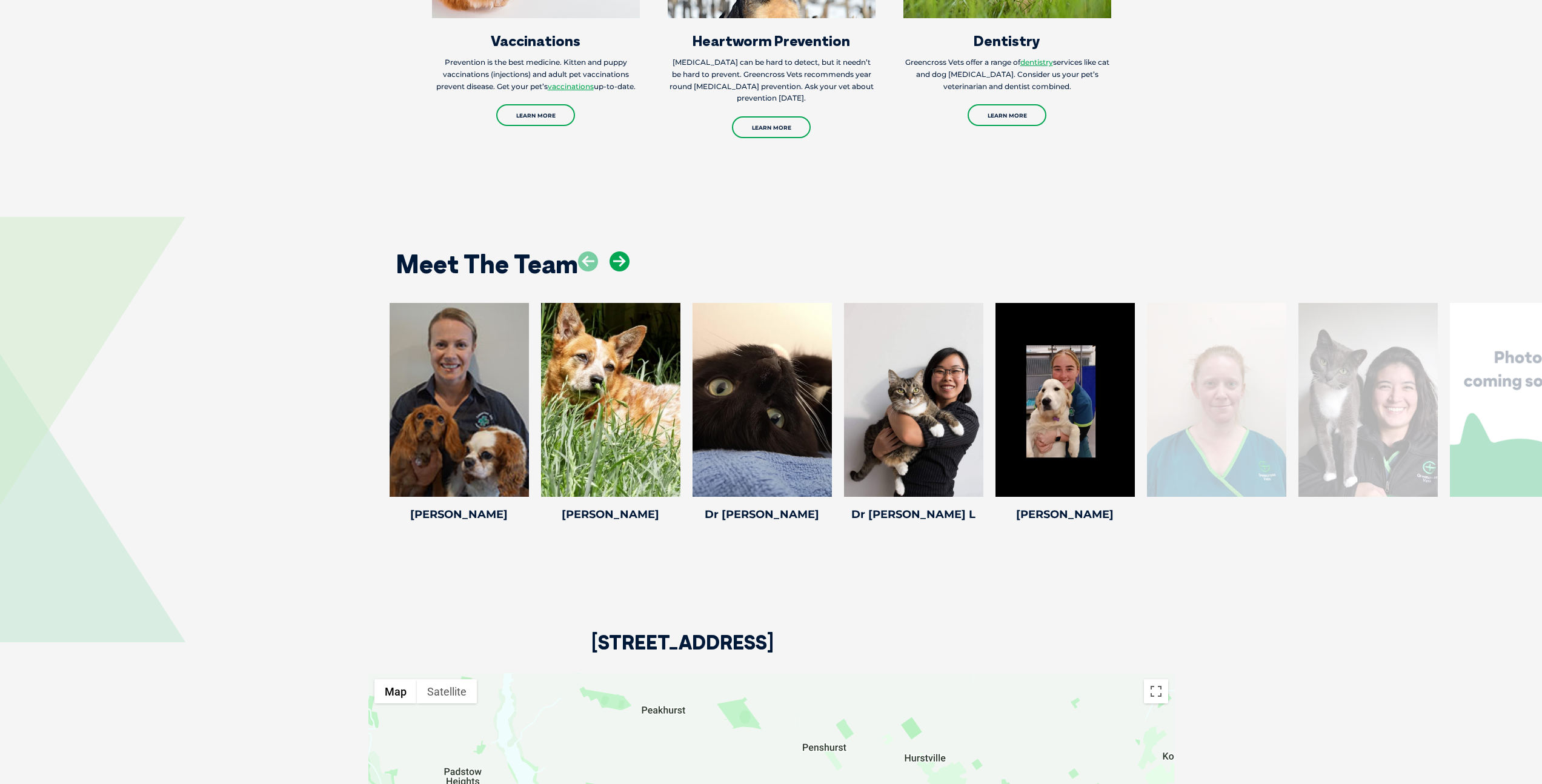
click at [622, 251] on icon at bounding box center [619, 262] width 20 height 20
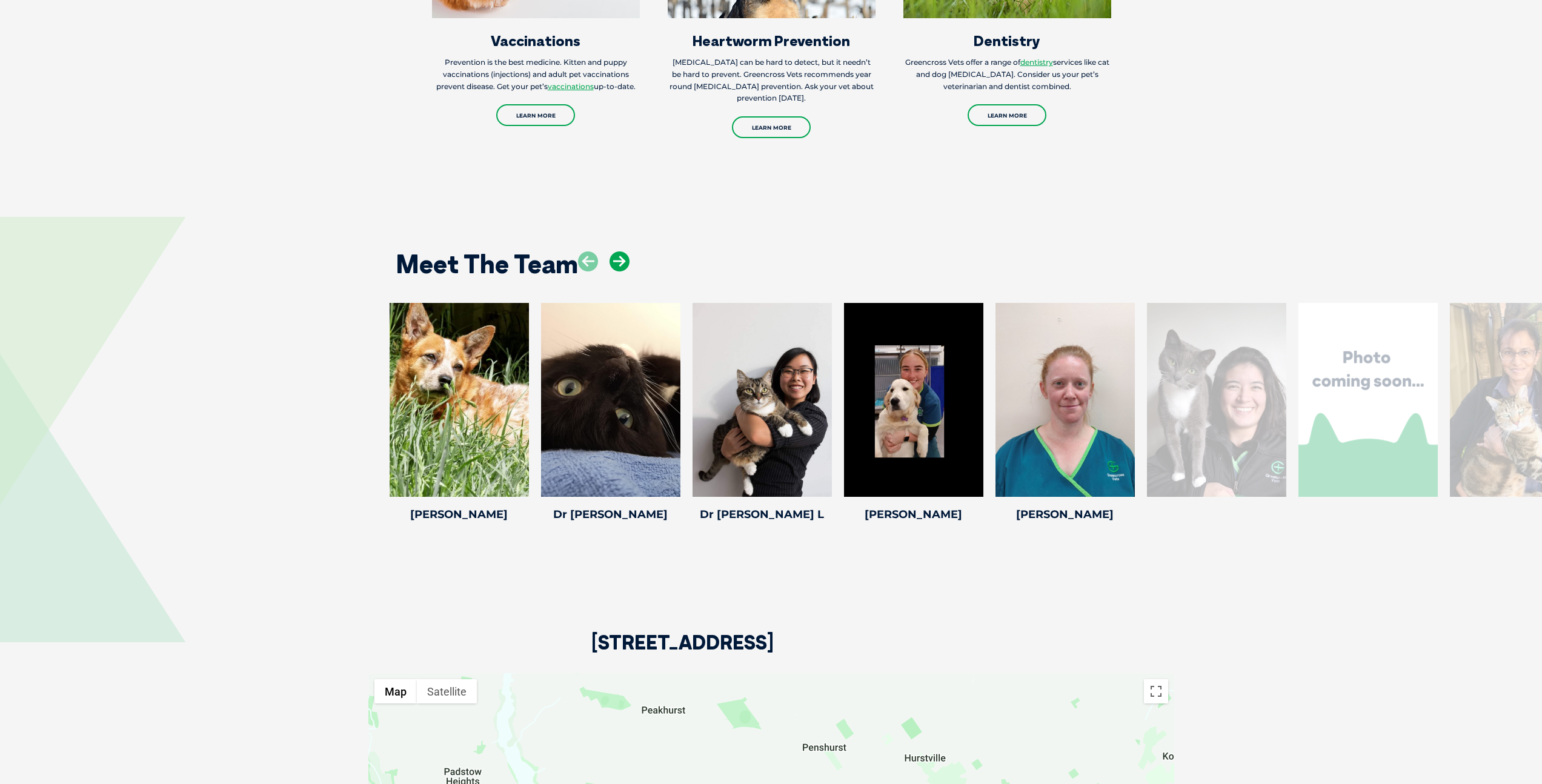
click at [622, 251] on icon at bounding box center [619, 262] width 20 height 20
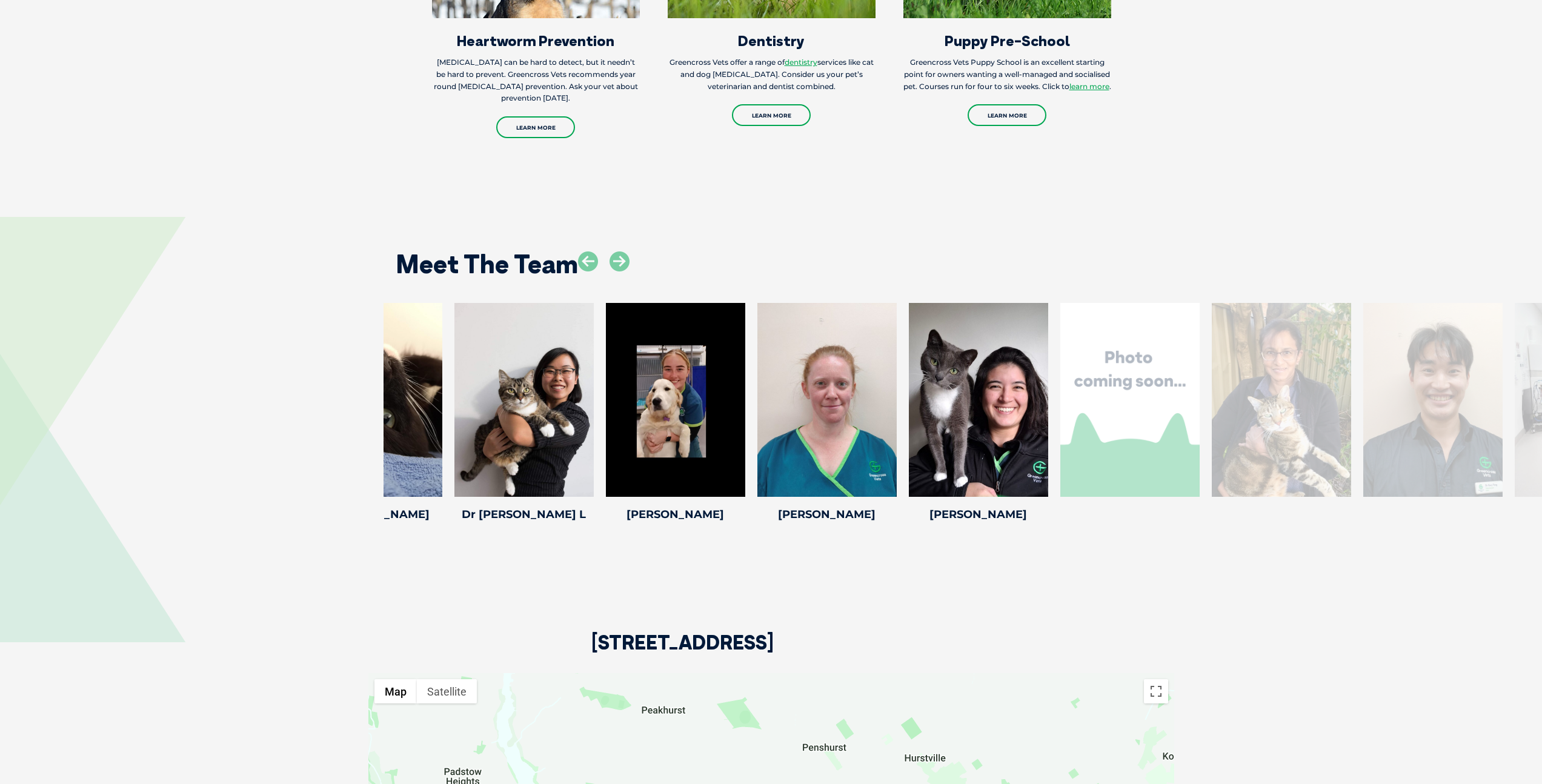
drag, startPoint x: 1212, startPoint y: 416, endPoint x: 822, endPoint y: 403, distance: 390.2
click at [1212, 407] on div at bounding box center [1281, 399] width 139 height 194
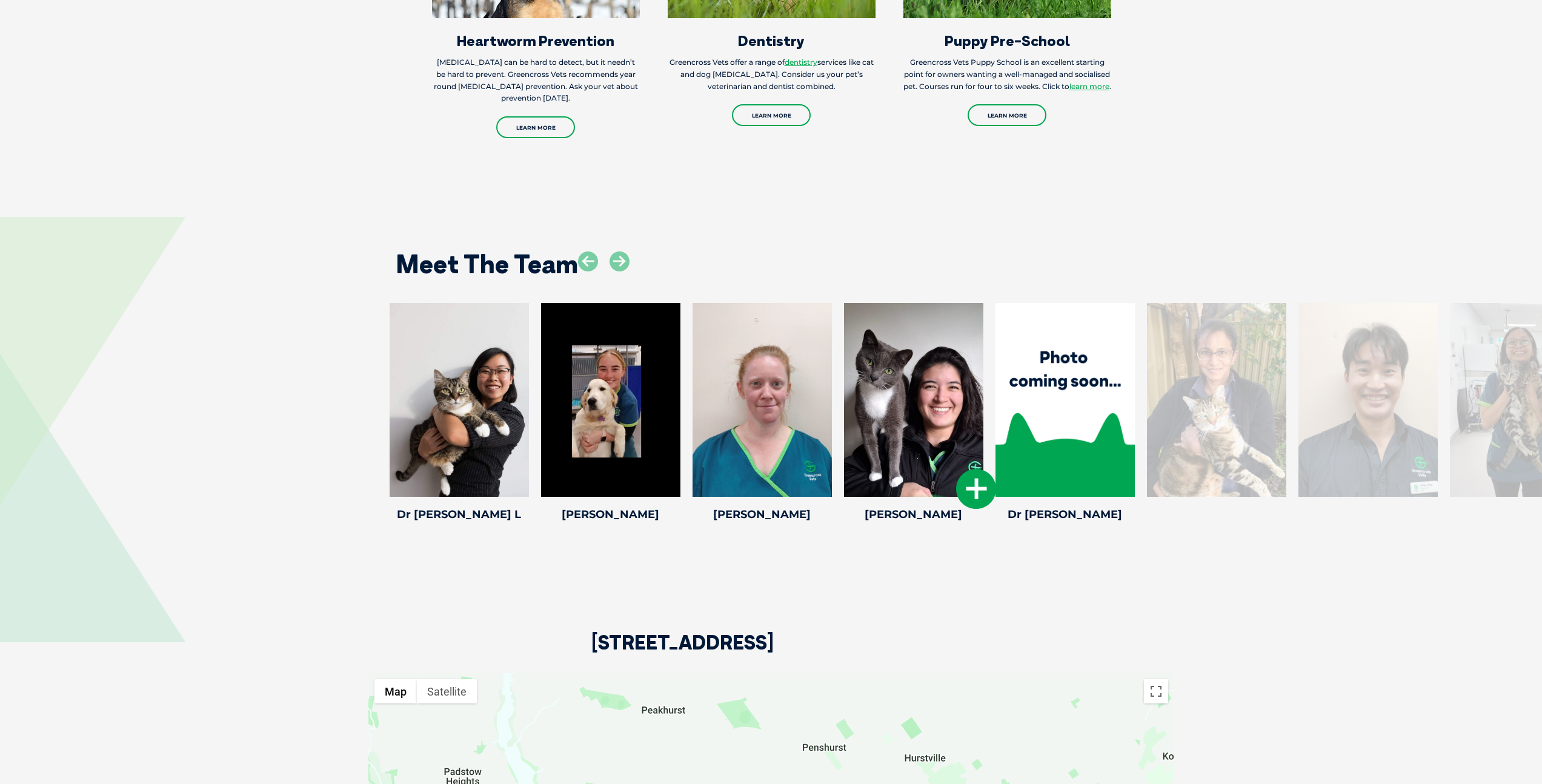
drag, startPoint x: 1249, startPoint y: 399, endPoint x: 661, endPoint y: 342, distance: 590.8
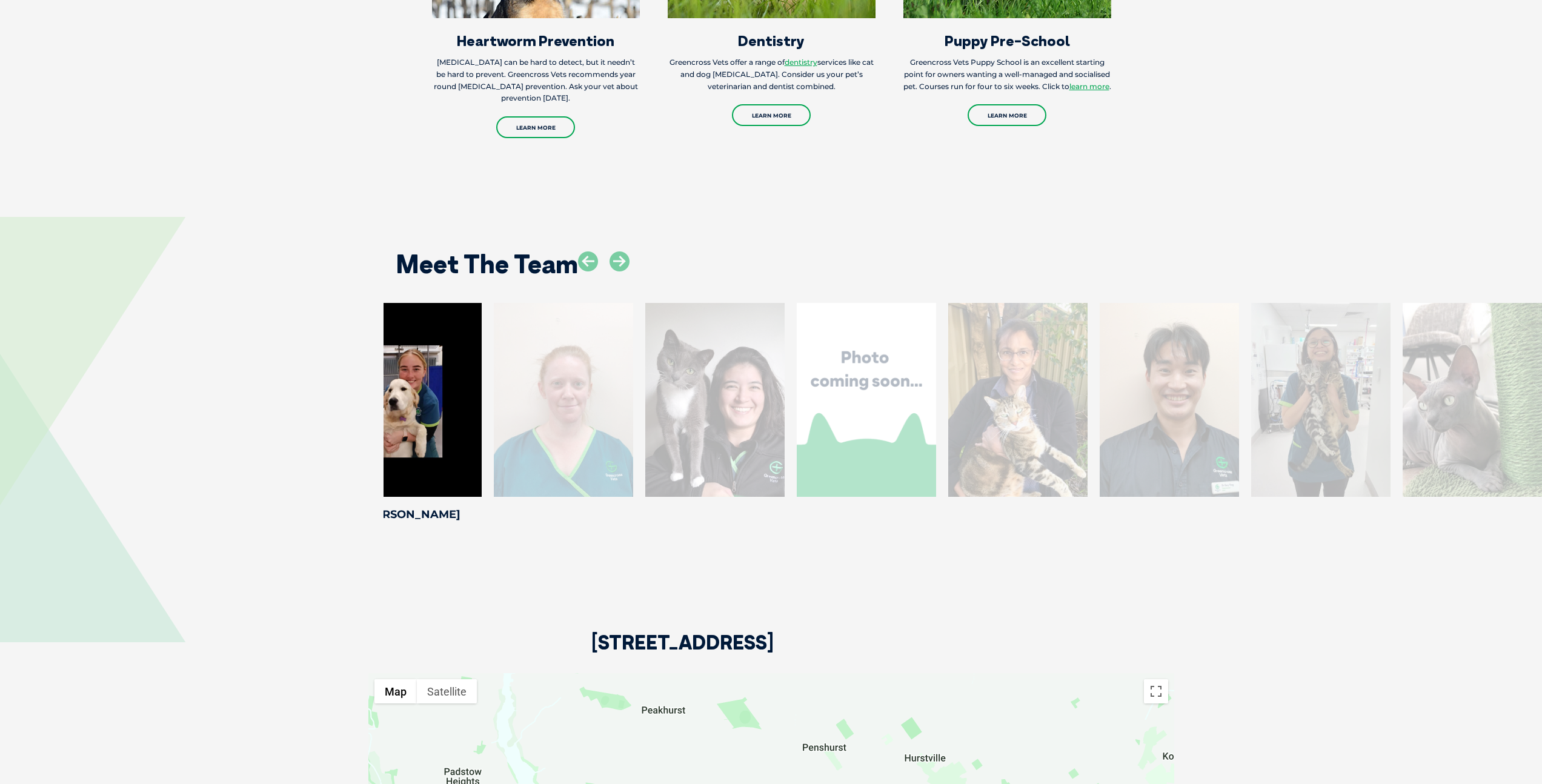
drag, startPoint x: 1286, startPoint y: 383, endPoint x: 817, endPoint y: 389, distance: 469.0
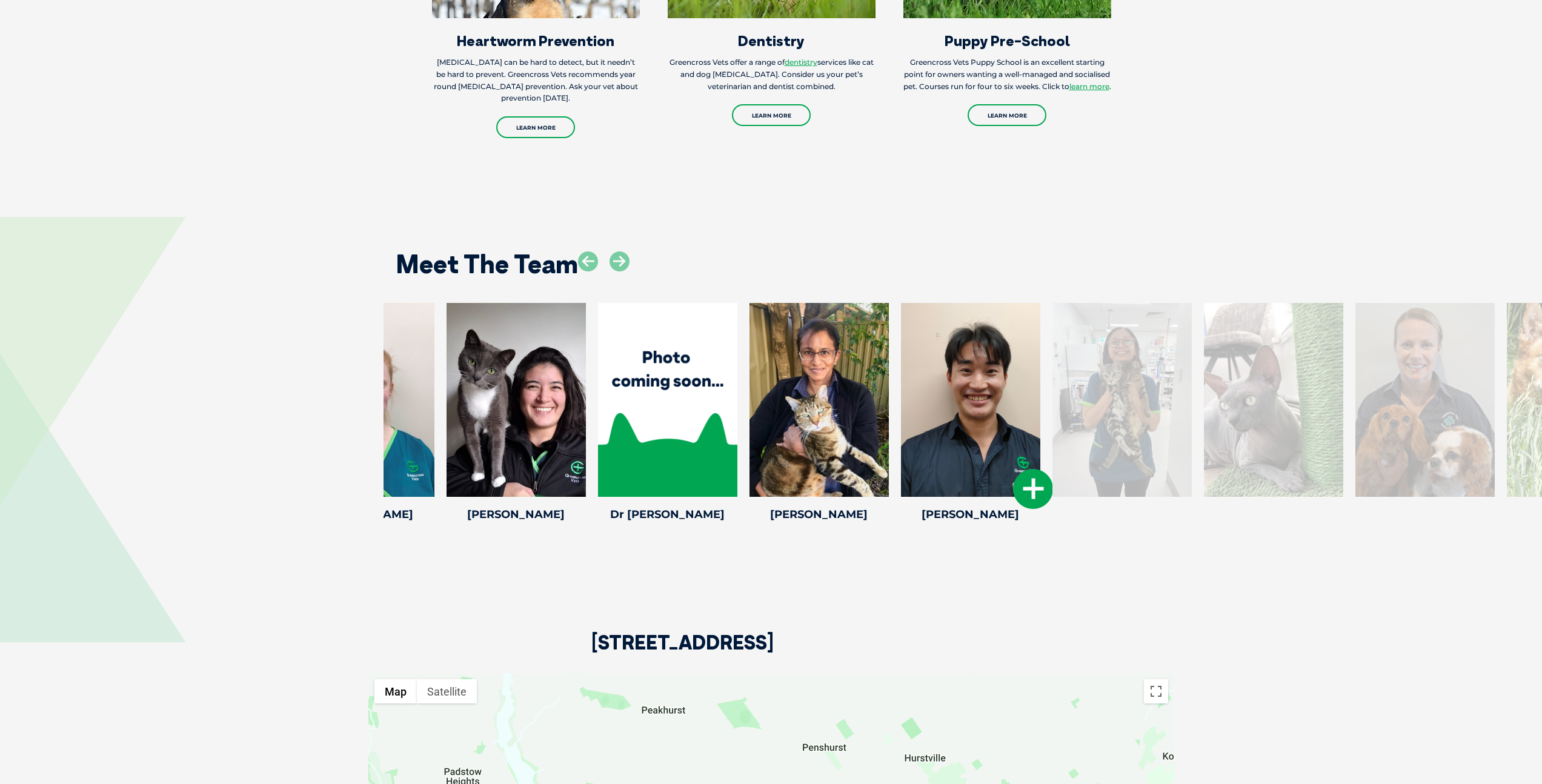
drag, startPoint x: 1204, startPoint y: 389, endPoint x: 844, endPoint y: 382, distance: 360.1
click at [1052, 402] on div at bounding box center [1121, 399] width 139 height 194
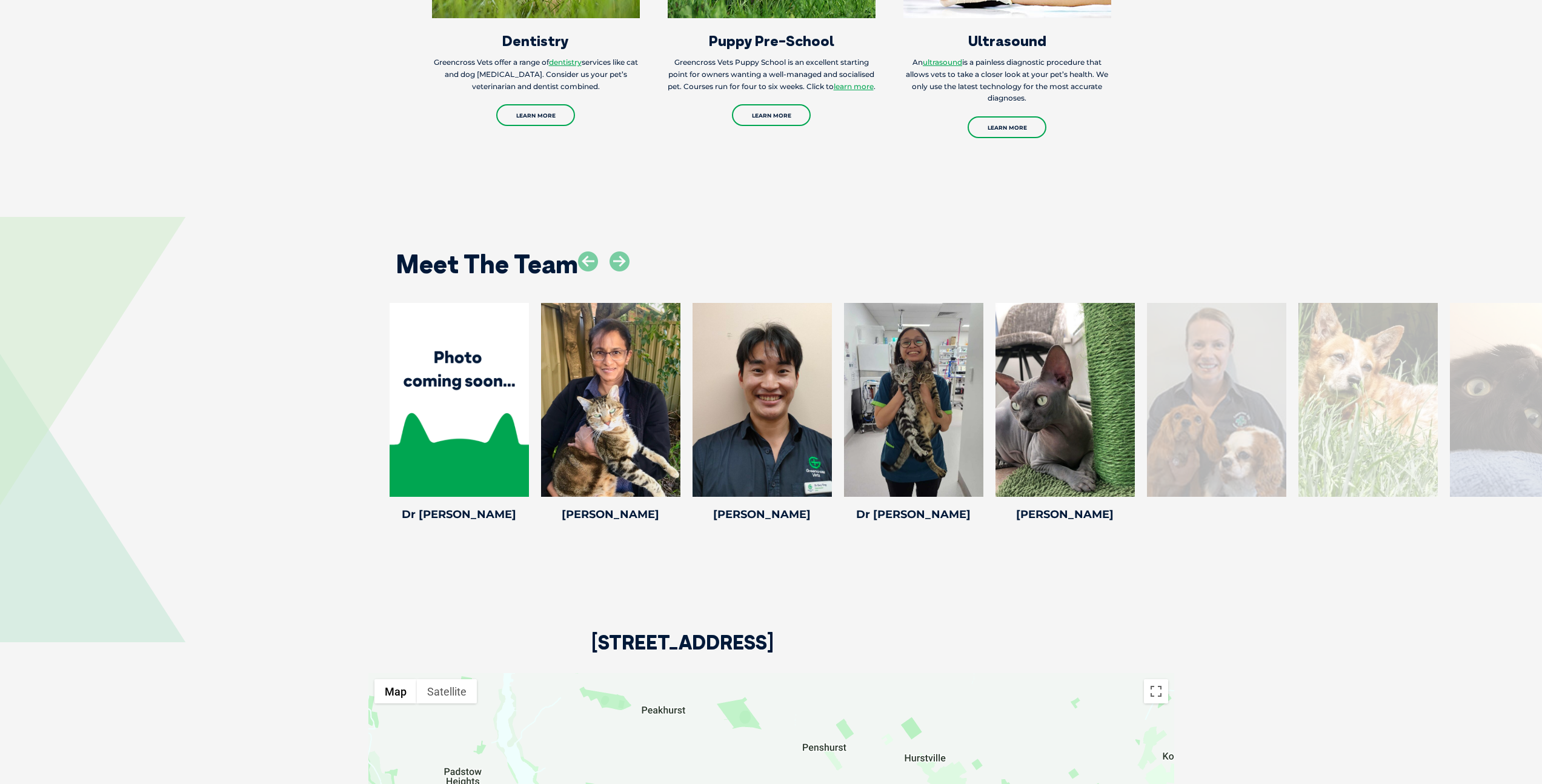
drag, startPoint x: 1407, startPoint y: 353, endPoint x: 318, endPoint y: 339, distance: 1089.1
click at [318, 339] on div "[PERSON_NAME] [PERSON_NAME] Veterinary Nurse [PERSON_NAME] [PERSON_NAME] Practi…" at bounding box center [771, 414] width 1542 height 223
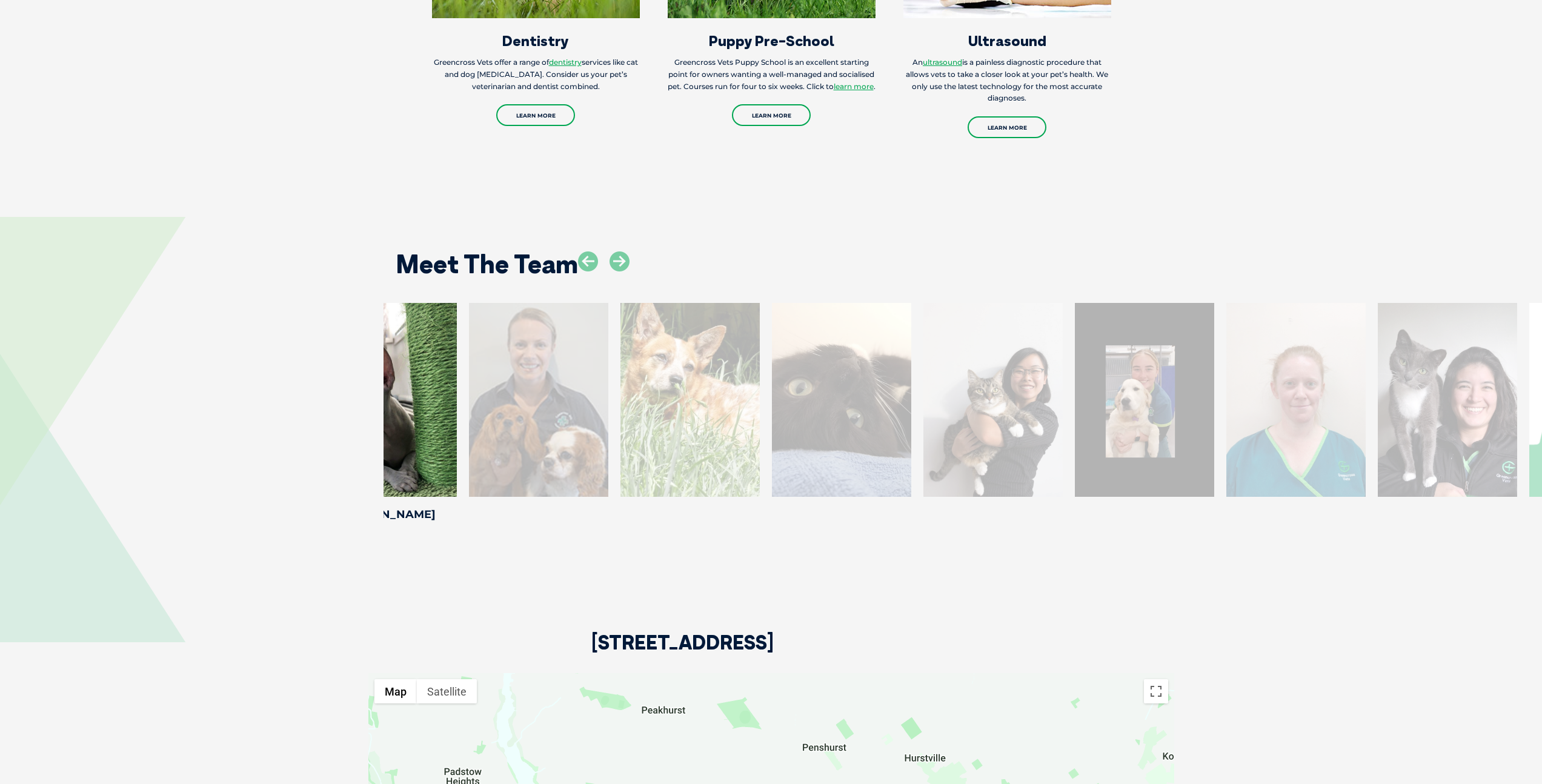
drag, startPoint x: 1237, startPoint y: 365, endPoint x: 475, endPoint y: 358, distance: 762.0
click at [476, 358] on div at bounding box center [538, 399] width 139 height 194
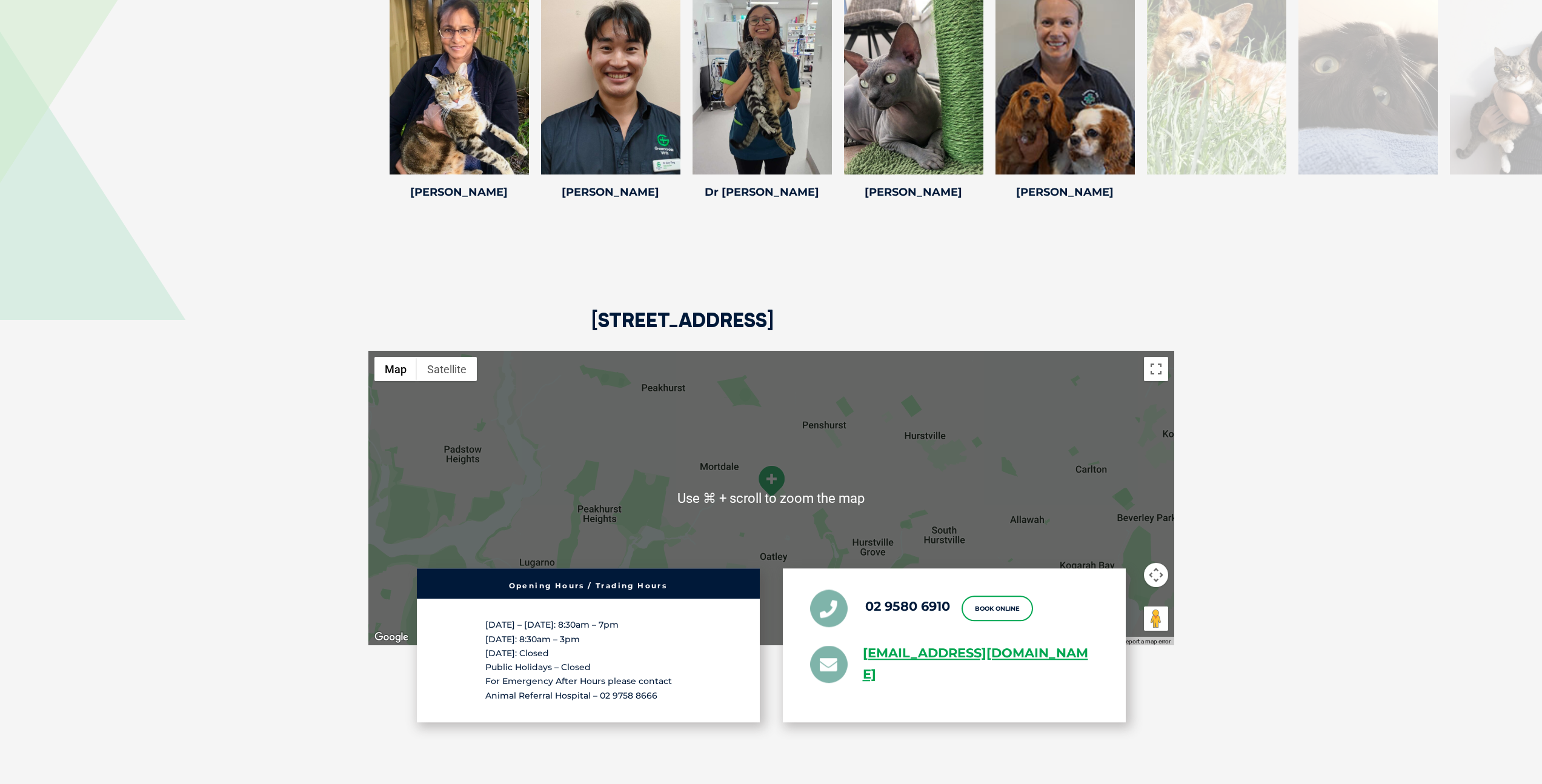
scroll to position [2487, 0]
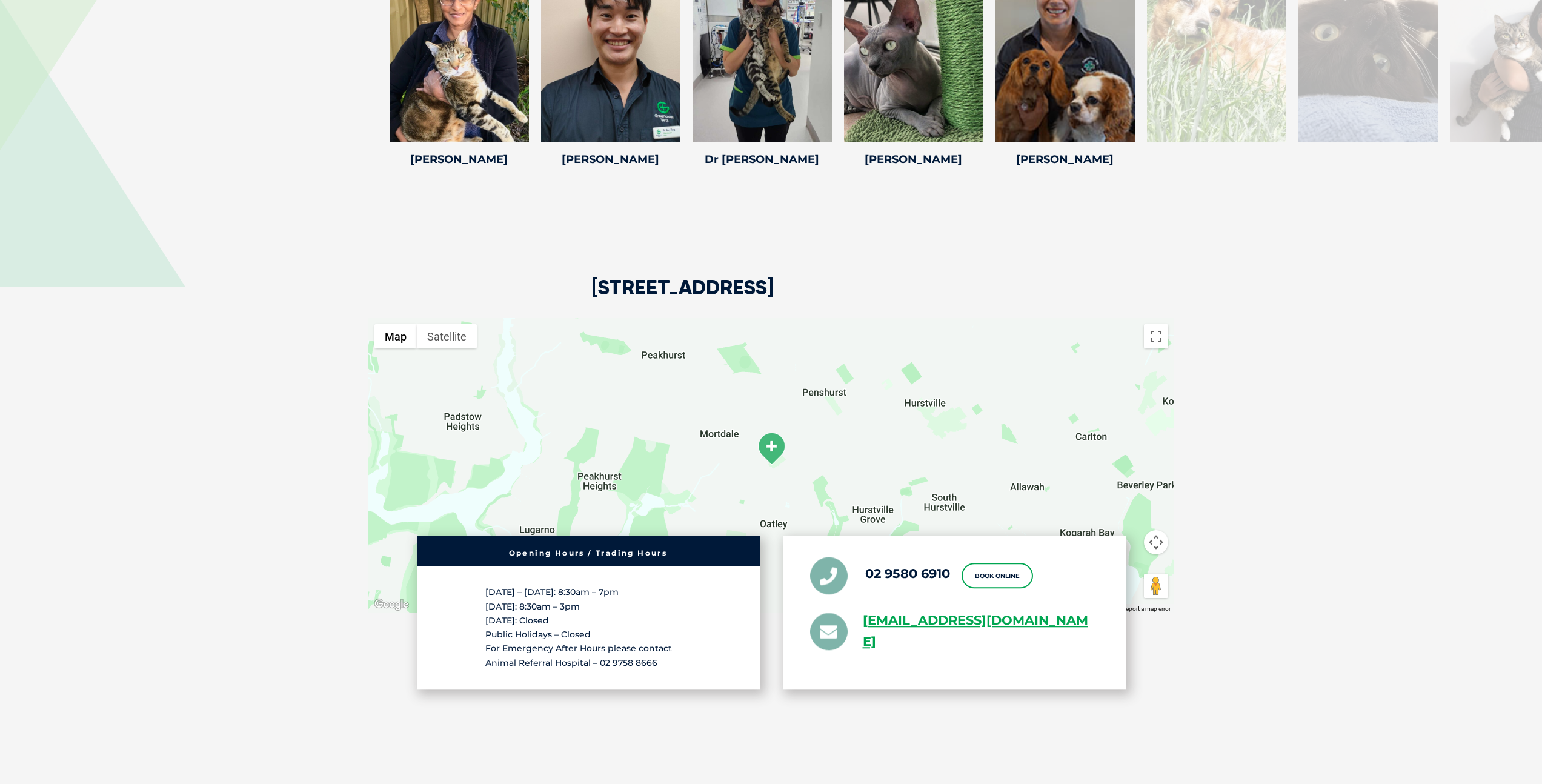
click at [356, 199] on div "[STREET_ADDRESS] ← Move left → Move right ↑ Move up ↓ Move down + Zoom in - Zoo…" at bounding box center [771, 468] width 830 height 595
